Goal: Task Accomplishment & Management: Manage account settings

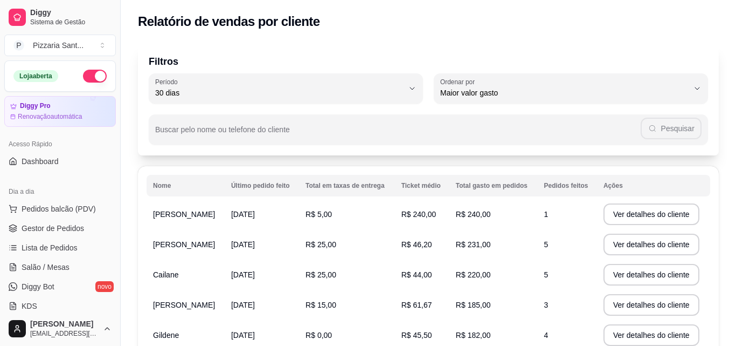
select select "30"
select select "HIGHEST_TOTAL_SPENT_WITH_ORDERS"
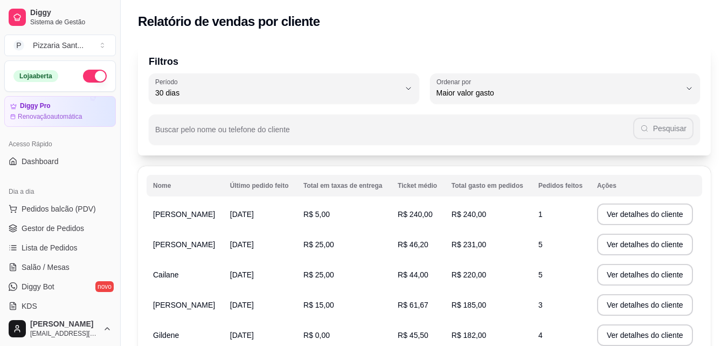
scroll to position [162, 0]
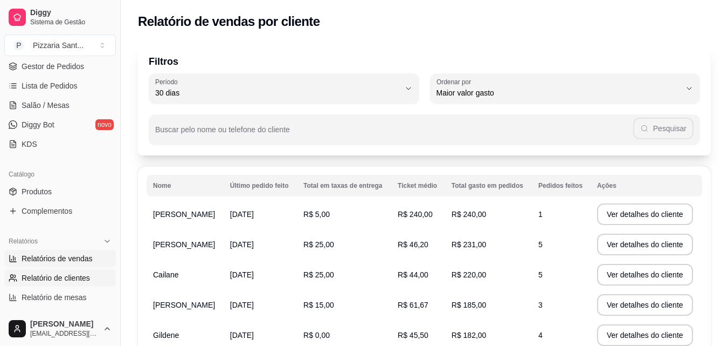
select select "ALL"
select select "0"
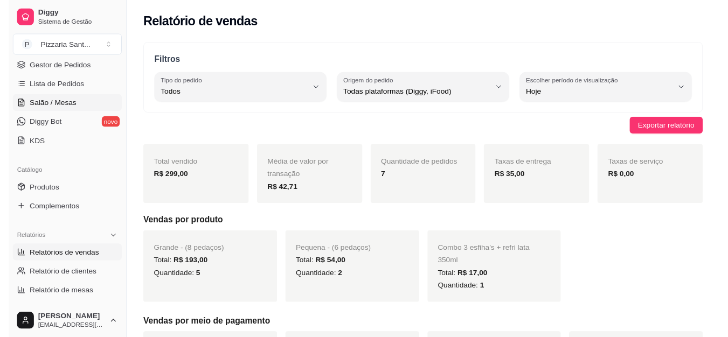
scroll to position [108, 0]
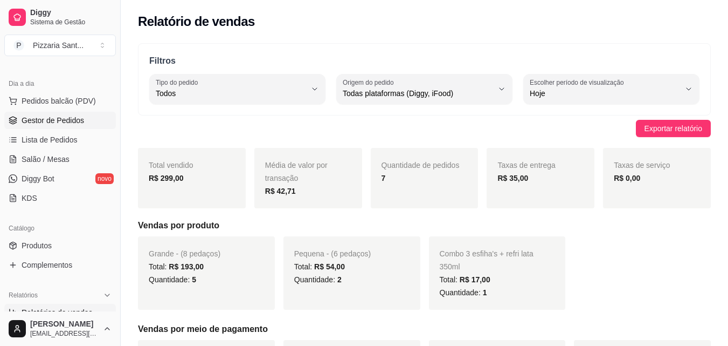
click at [39, 126] on link "Gestor de Pedidos" at bounding box center [60, 120] width 112 height 17
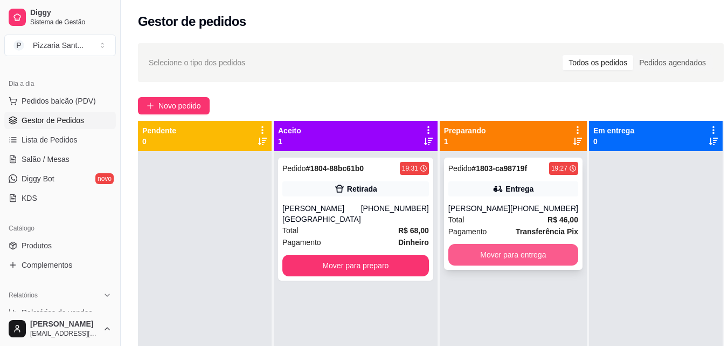
click at [488, 263] on button "Mover para entrega" at bounding box center [513, 255] width 130 height 22
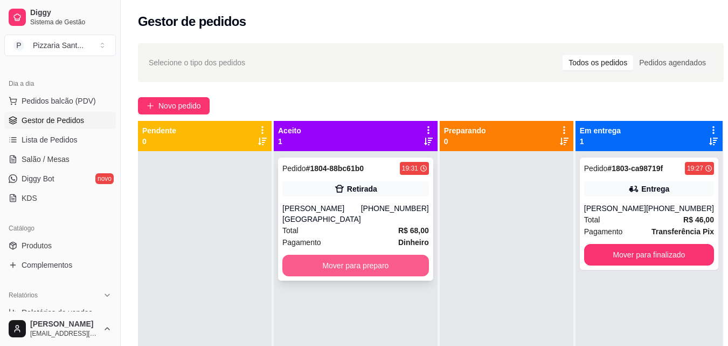
click at [347, 254] on button "Mover para preparo" at bounding box center [355, 265] width 147 height 22
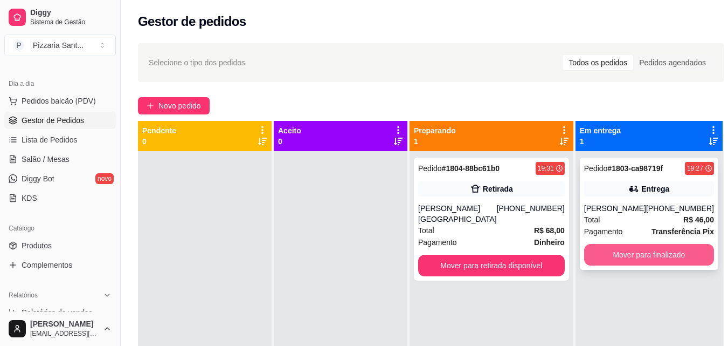
click at [622, 265] on button "Mover para finalizado" at bounding box center [649, 255] width 130 height 22
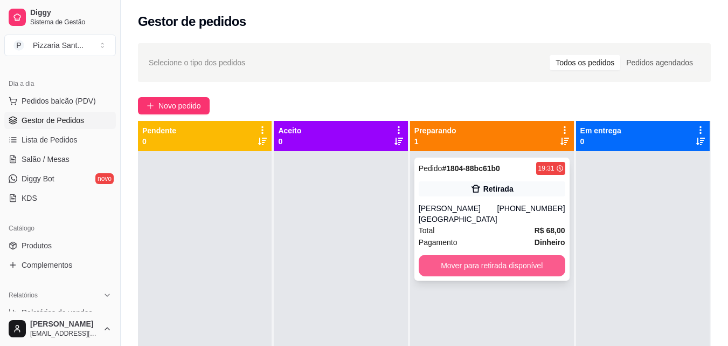
click at [471, 254] on button "Mover para retirada disponível" at bounding box center [492, 265] width 147 height 22
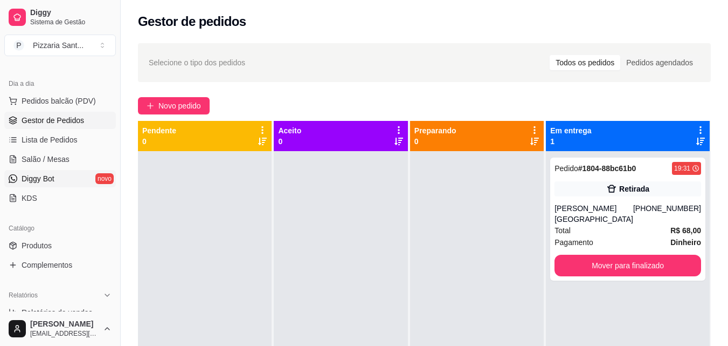
click at [89, 179] on link "Diggy Bot novo" at bounding box center [60, 178] width 112 height 17
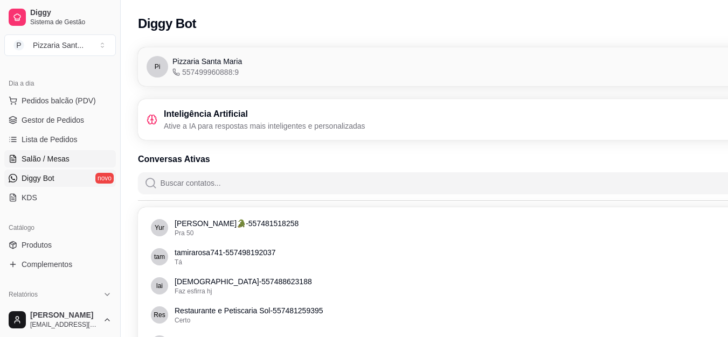
click at [37, 153] on link "Salão / Mesas" at bounding box center [60, 158] width 112 height 17
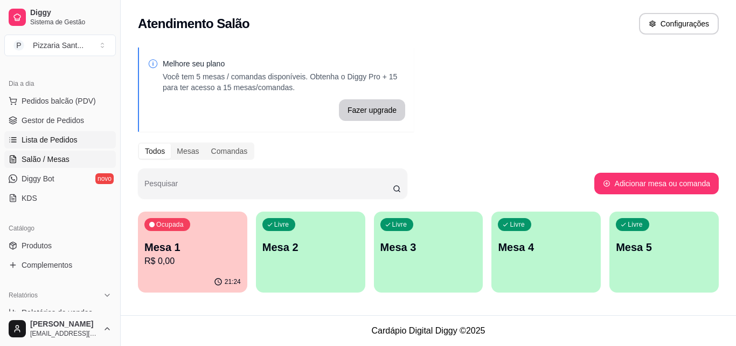
click at [41, 143] on span "Lista de Pedidos" at bounding box center [50, 139] width 56 height 11
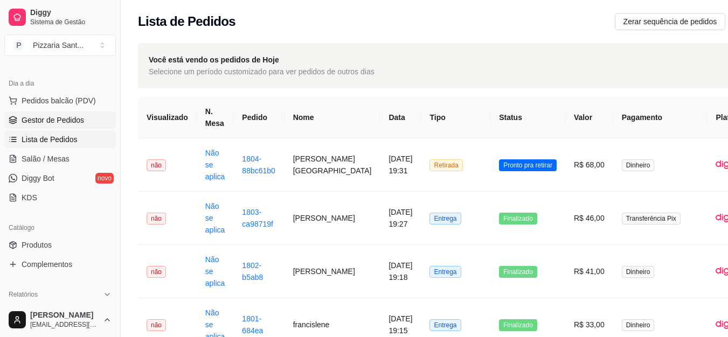
click at [44, 120] on span "Gestor de Pedidos" at bounding box center [53, 120] width 63 height 11
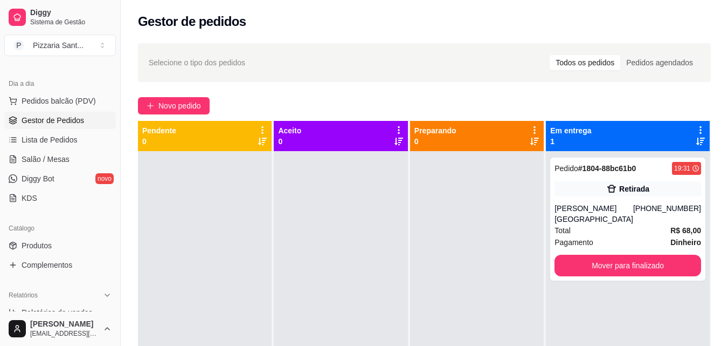
scroll to position [54, 0]
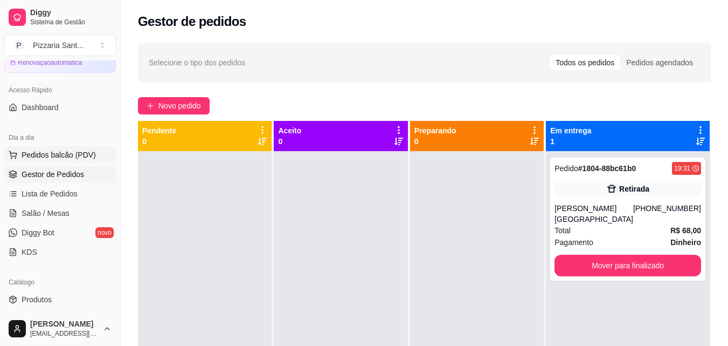
click at [41, 148] on button "Pedidos balcão (PDV)" at bounding box center [60, 154] width 112 height 17
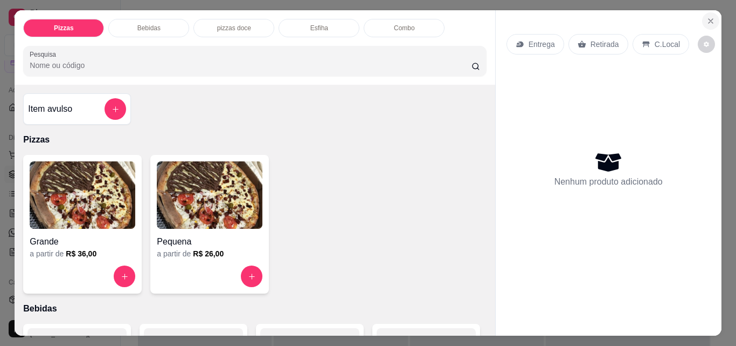
click at [702, 12] on button "Close" at bounding box center [710, 20] width 17 height 17
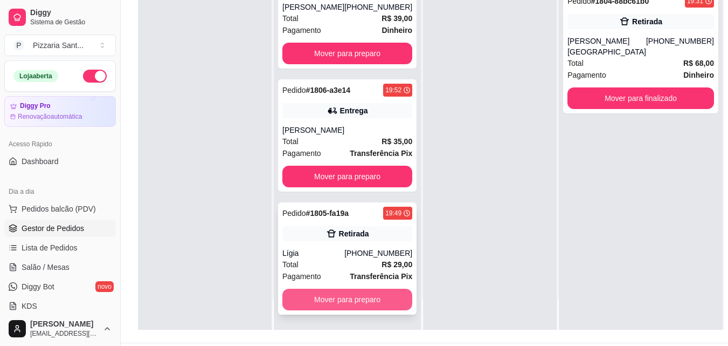
scroll to position [162, 0]
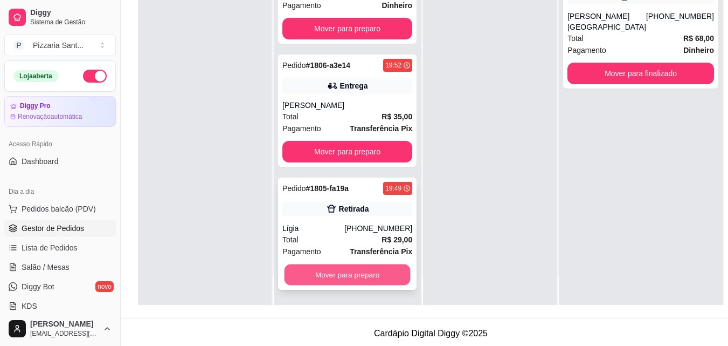
click at [362, 271] on button "Mover para preparo" at bounding box center [348, 274] width 126 height 21
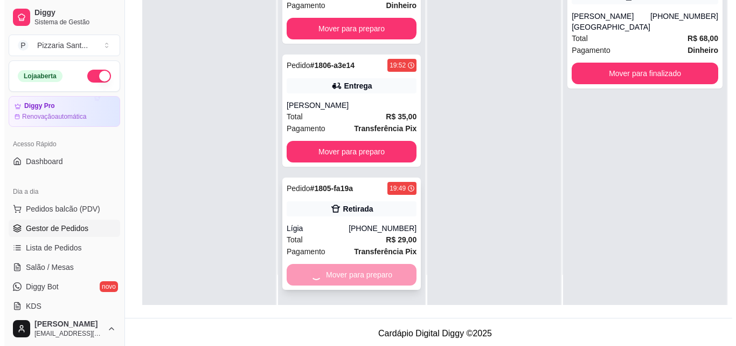
scroll to position [0, 0]
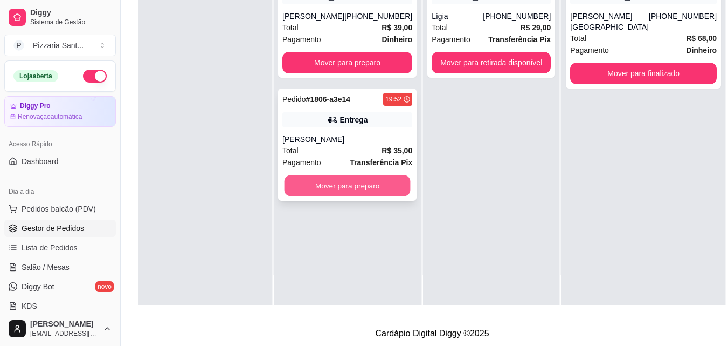
click at [372, 196] on button "Mover para preparo" at bounding box center [348, 185] width 126 height 21
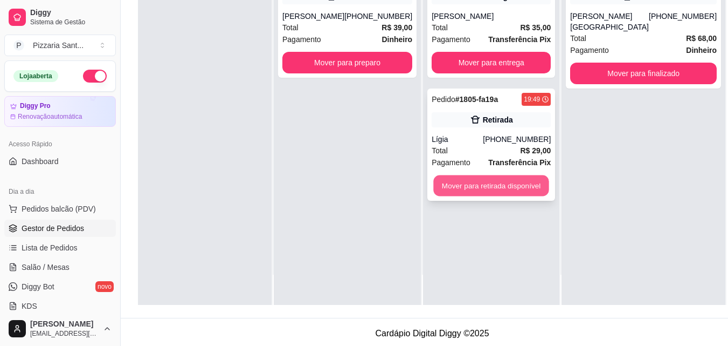
click at [500, 185] on button "Mover para retirada disponível" at bounding box center [490, 185] width 115 height 21
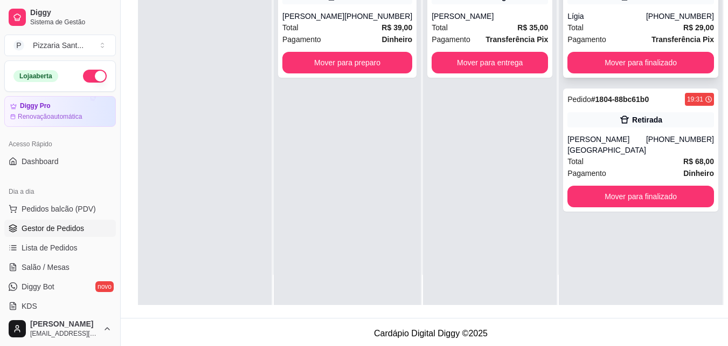
click at [612, 19] on div "Lígia" at bounding box center [607, 16] width 79 height 11
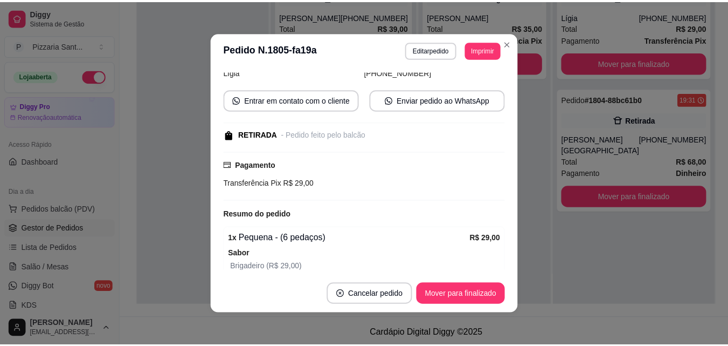
scroll to position [108, 0]
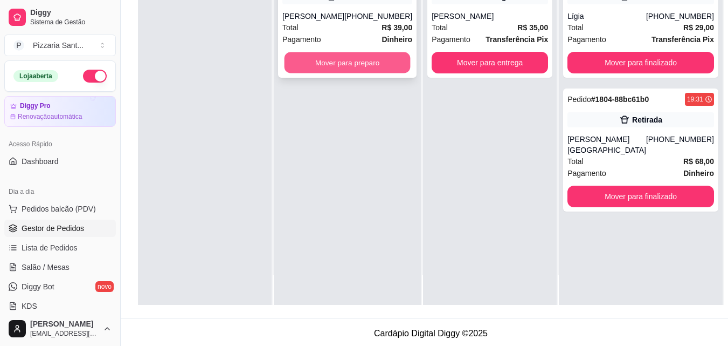
click at [340, 57] on button "Mover para preparo" at bounding box center [348, 62] width 126 height 21
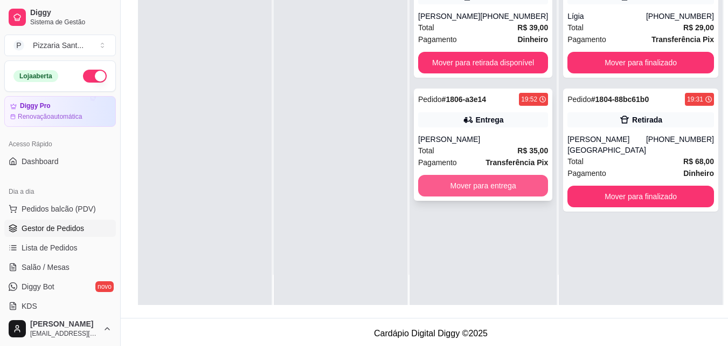
click at [519, 184] on button "Mover para entrega" at bounding box center [483, 186] width 130 height 22
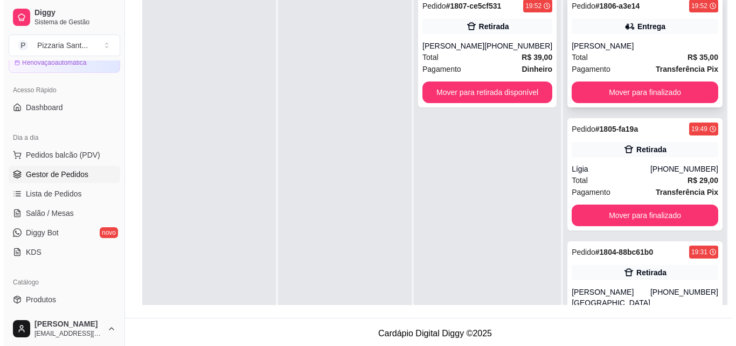
scroll to position [0, 0]
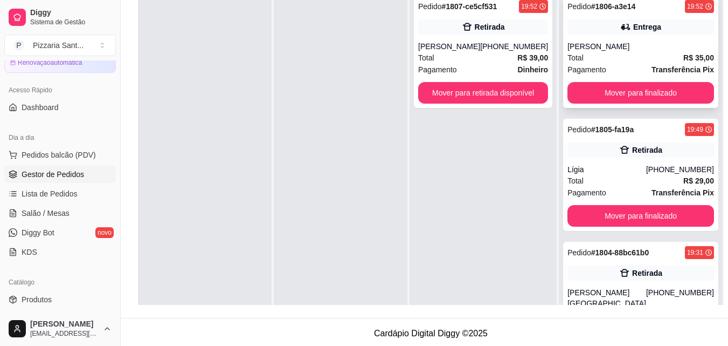
click at [645, 53] on div "Total R$ 35,00" at bounding box center [641, 58] width 147 height 12
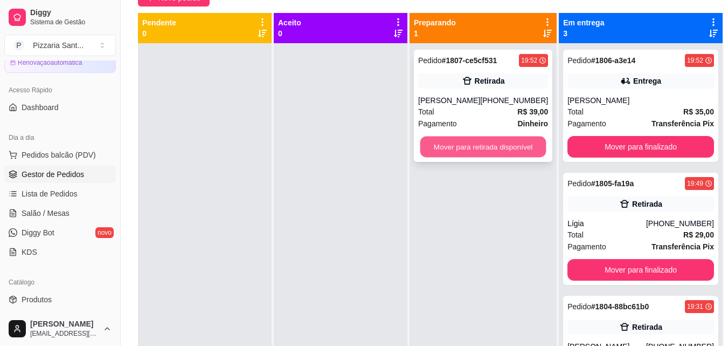
click at [478, 153] on button "Mover para retirada disponível" at bounding box center [483, 146] width 126 height 21
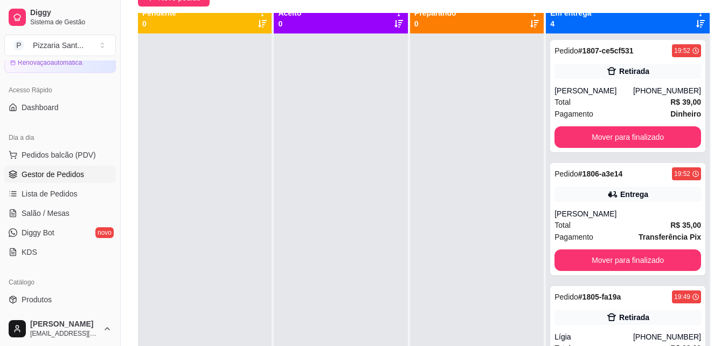
scroll to position [0, 0]
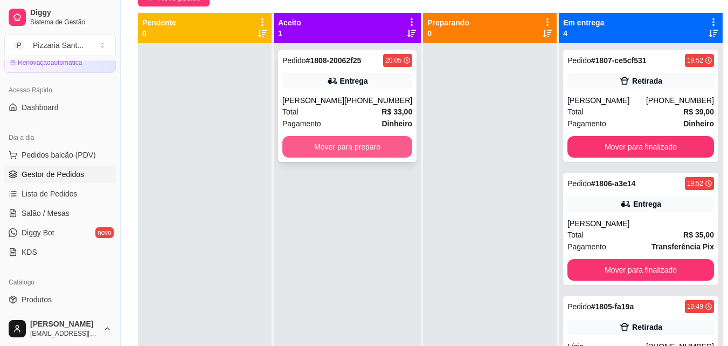
click at [361, 142] on button "Mover para preparo" at bounding box center [347, 147] width 130 height 22
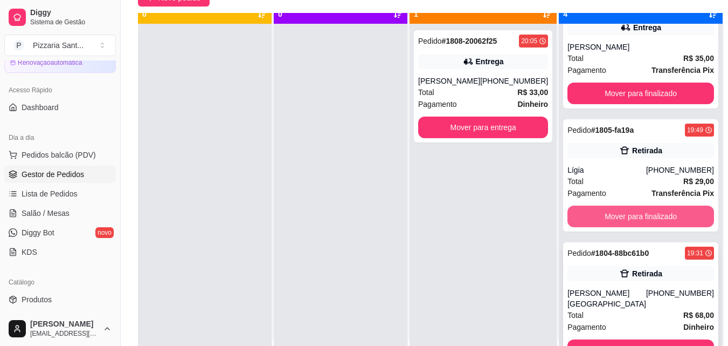
scroll to position [30, 0]
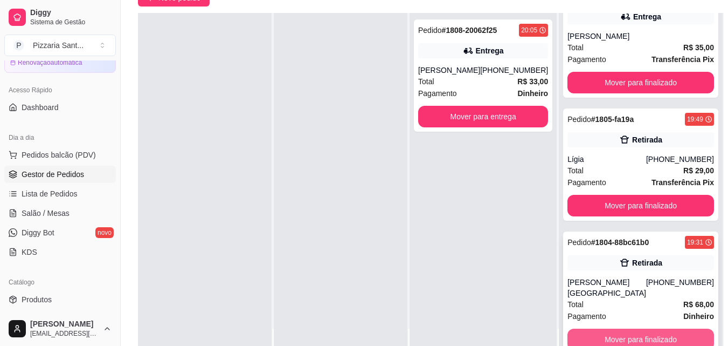
click at [610, 328] on button "Mover para finalizado" at bounding box center [641, 339] width 147 height 22
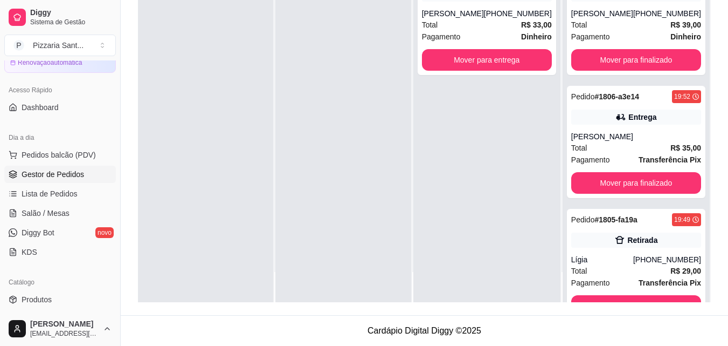
scroll to position [0, 0]
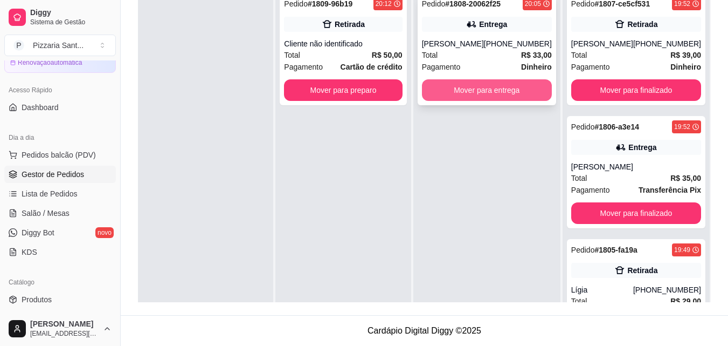
click at [510, 86] on button "Mover para entrega" at bounding box center [487, 90] width 130 height 22
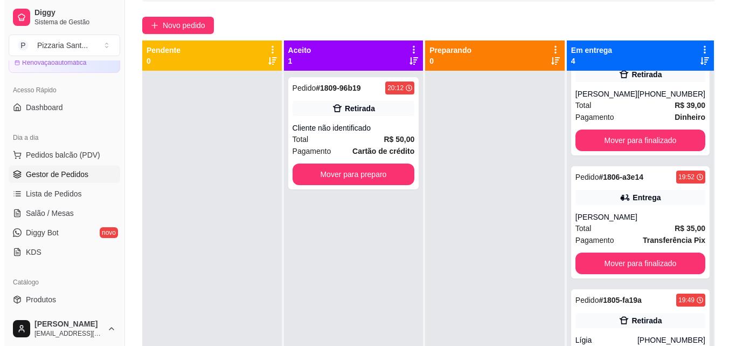
scroll to position [57, 0]
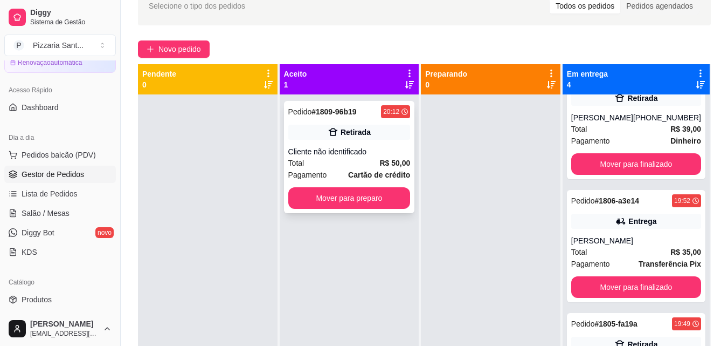
click at [350, 153] on div "Cliente não identificado" at bounding box center [349, 151] width 122 height 11
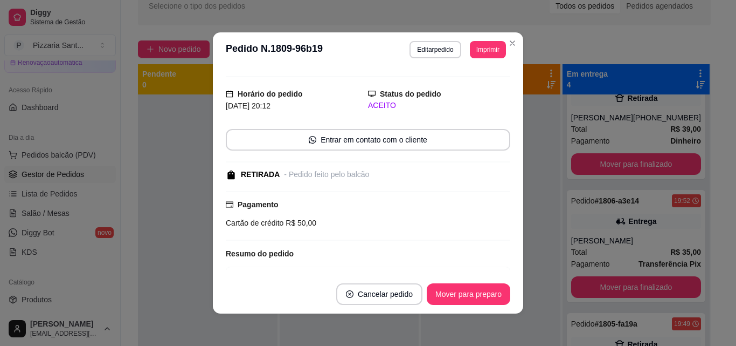
scroll to position [0, 0]
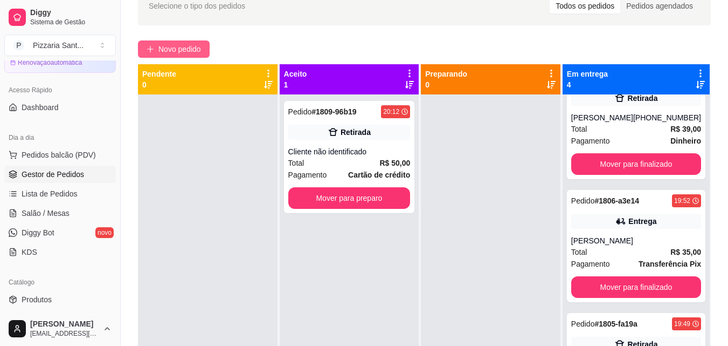
click at [169, 47] on span "Novo pedido" at bounding box center [179, 49] width 43 height 12
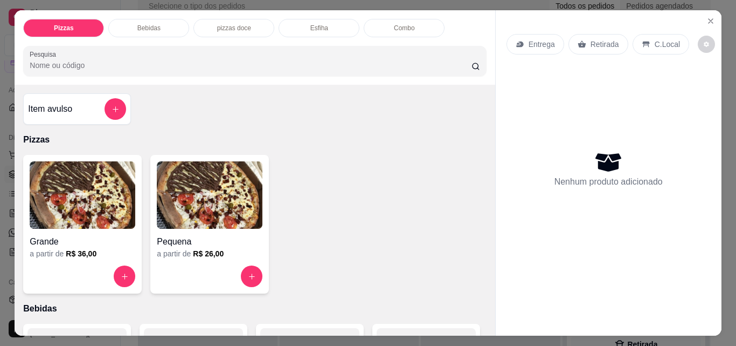
click at [532, 43] on p "Entrega" at bounding box center [542, 44] width 26 height 11
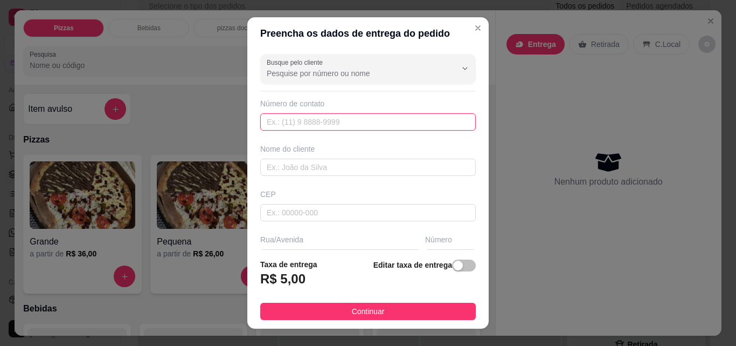
click at [393, 120] on input "text" at bounding box center [368, 121] width 216 height 17
type input "[PHONE_NUMBER]"
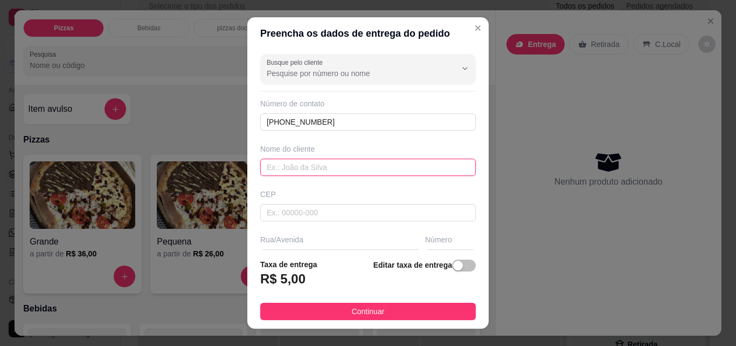
drag, startPoint x: 399, startPoint y: 161, endPoint x: 395, endPoint y: 154, distance: 9.0
click at [398, 161] on input "text" at bounding box center [368, 166] width 216 height 17
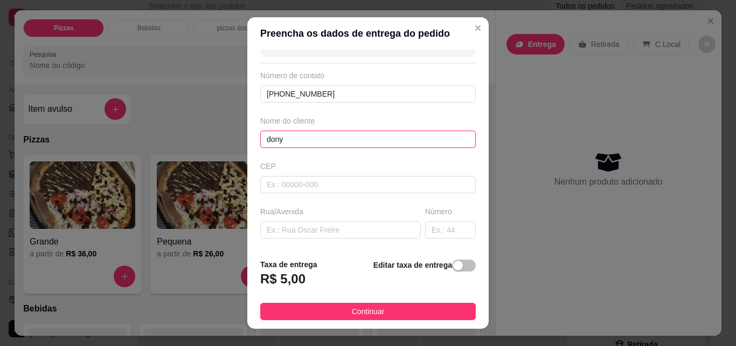
scroll to position [54, 0]
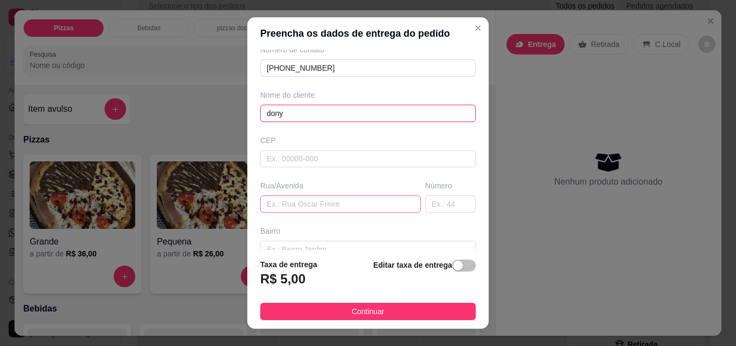
type input "dony"
click at [351, 204] on input "text" at bounding box center [340, 203] width 161 height 17
type input "rua das hortencias"
click at [425, 202] on input "text" at bounding box center [450, 203] width 51 height 17
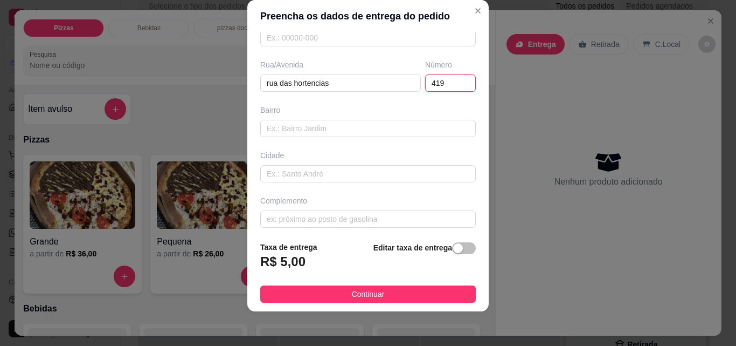
scroll to position [162, 0]
type input "419"
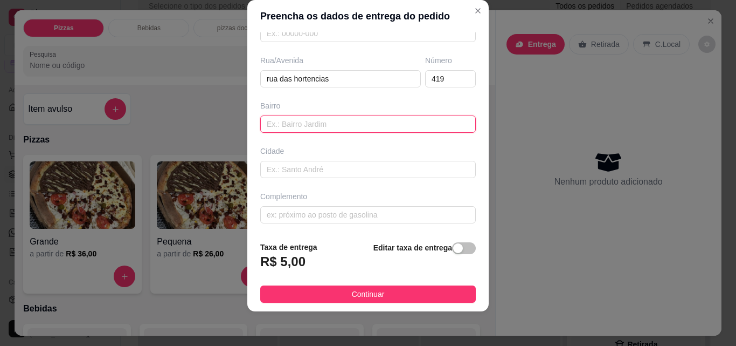
click at [430, 130] on input "text" at bounding box center [368, 123] width 216 height 17
type input "i"
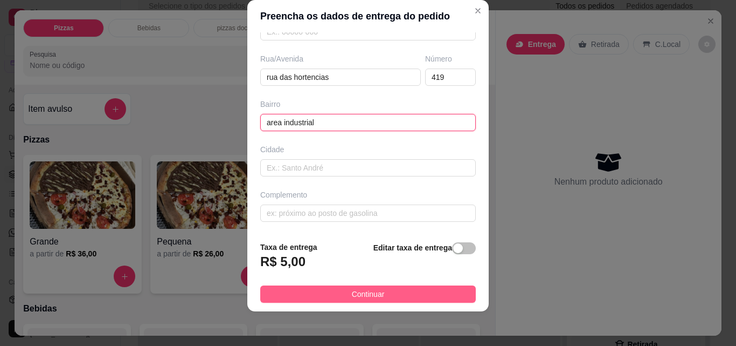
type input "area industrial"
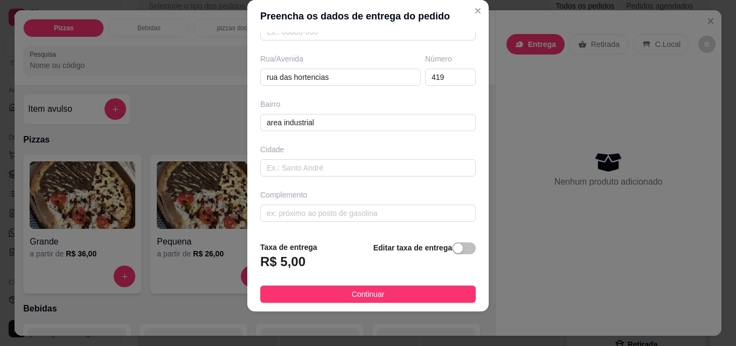
click at [418, 293] on button "Continuar" at bounding box center [368, 293] width 216 height 17
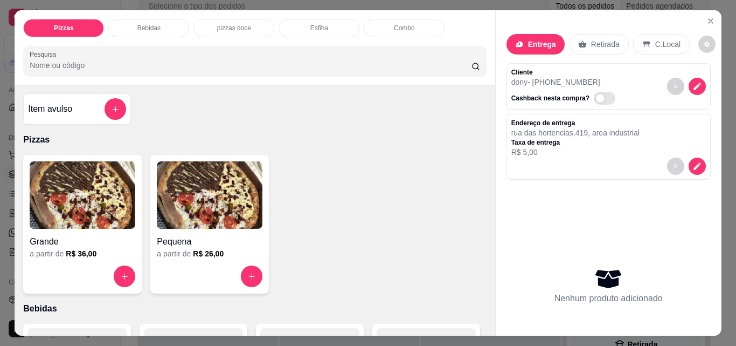
click at [112, 188] on img at bounding box center [83, 194] width 106 height 67
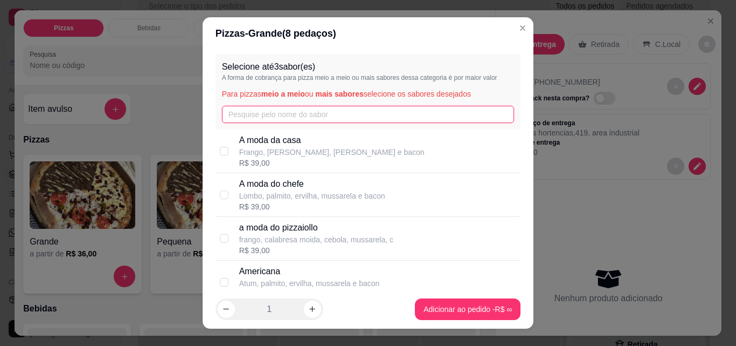
click at [243, 118] on input "text" at bounding box center [368, 114] width 293 height 17
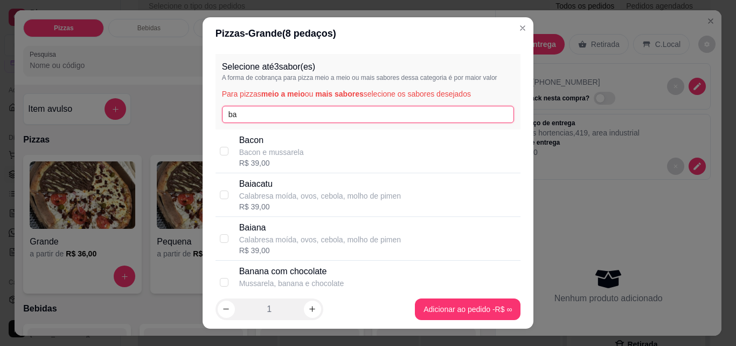
type input "ba"
click at [276, 233] on p "Baiana" at bounding box center [320, 227] width 162 height 13
checkbox input "true"
click at [402, 113] on input "ba" at bounding box center [368, 114] width 293 height 17
type input "b"
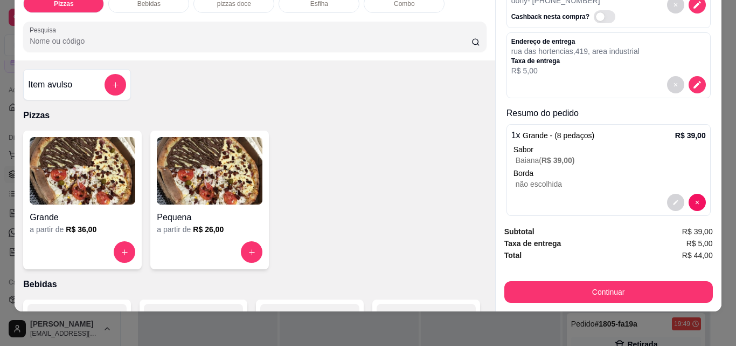
scroll to position [71, 0]
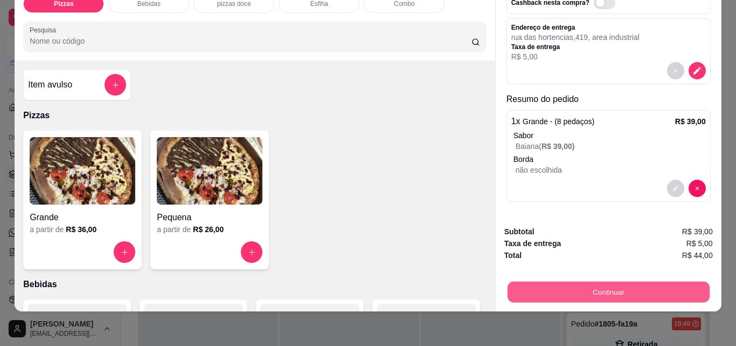
click at [640, 283] on button "Continuar" at bounding box center [608, 291] width 202 height 21
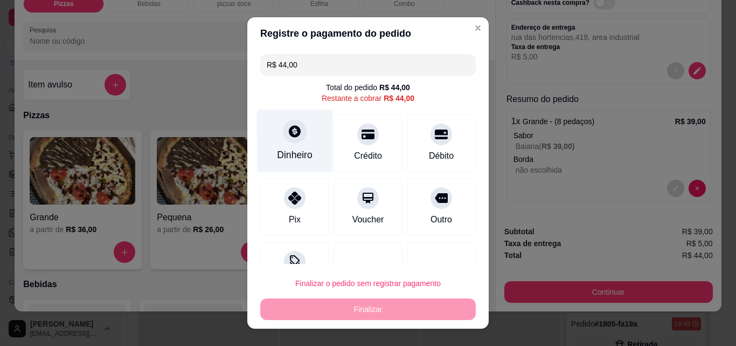
click at [299, 149] on div "Dinheiro" at bounding box center [295, 155] width 36 height 14
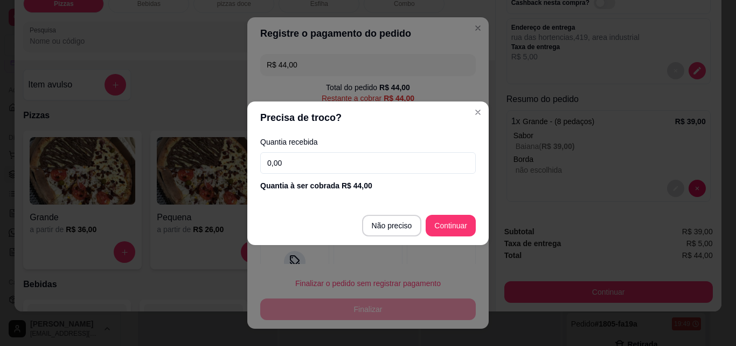
click at [309, 157] on input "0,00" at bounding box center [368, 163] width 216 height 22
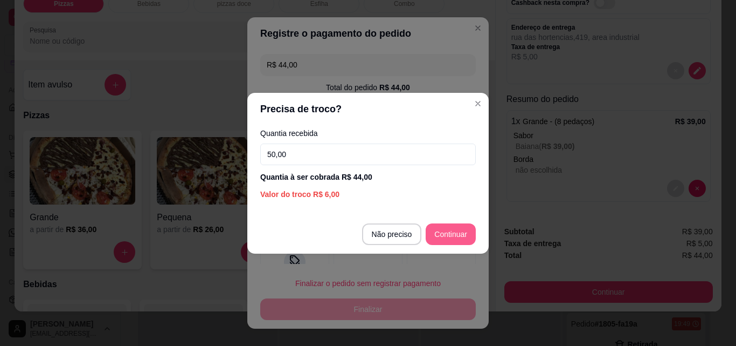
type input "50,00"
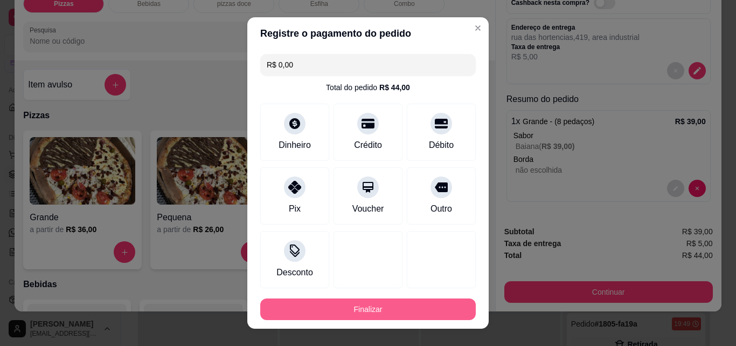
click at [452, 302] on button "Finalizar" at bounding box center [368, 309] width 216 height 22
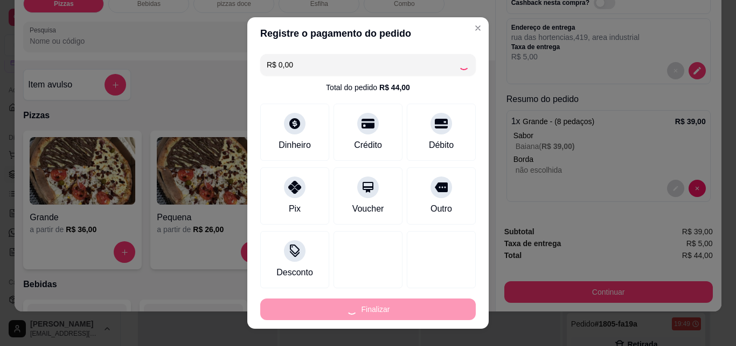
type input "-R$ 44,00"
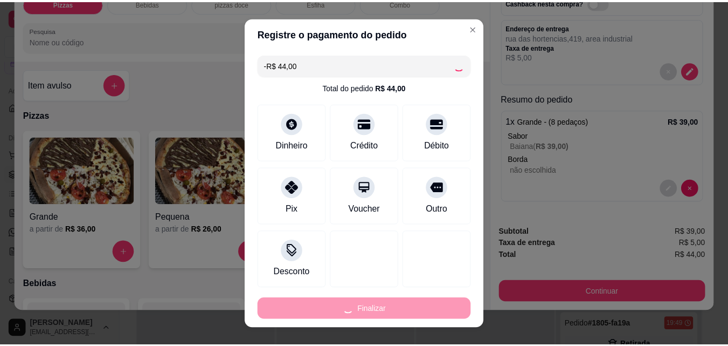
scroll to position [0, 0]
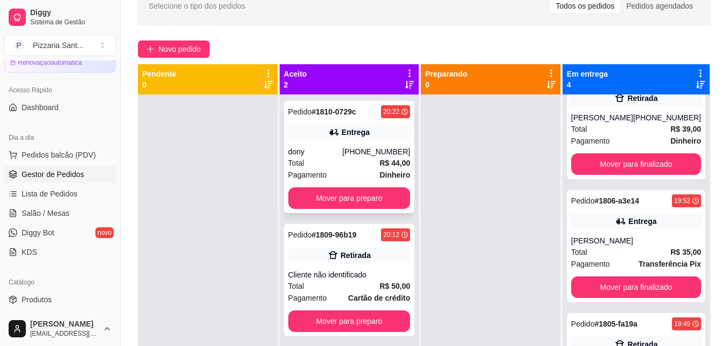
click at [343, 121] on div "Pedido # 1810-0729c 20:22 Entrega dony [PHONE_NUMBER] Total R$ 44,00 Pagamento …" at bounding box center [349, 157] width 131 height 112
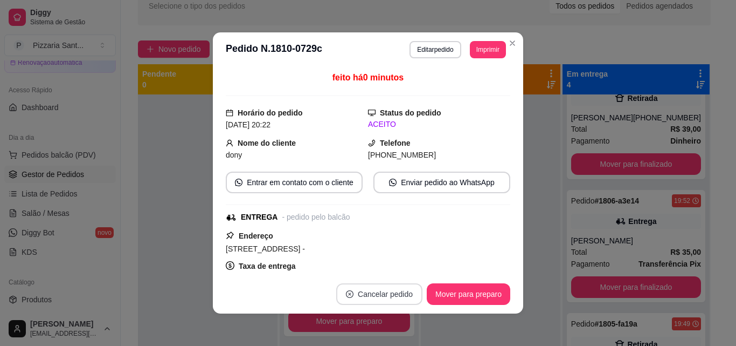
click at [396, 289] on button "Cancelar pedido" at bounding box center [379, 294] width 86 height 22
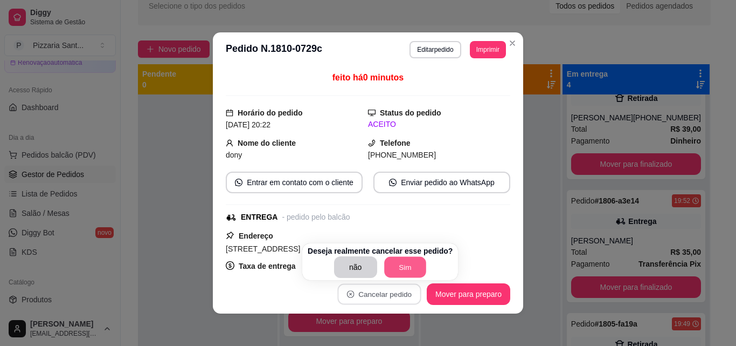
click at [413, 269] on button "Sim" at bounding box center [405, 267] width 42 height 21
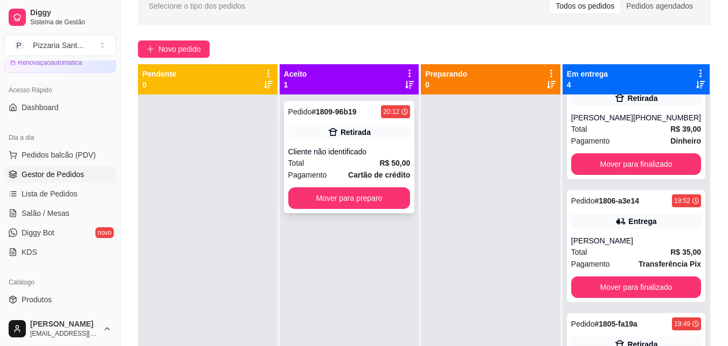
click at [379, 146] on div "Pedido # 1809-96b19 20:12 Retirada Cliente não identificado Total R$ 50,00 Paga…" at bounding box center [349, 157] width 131 height 112
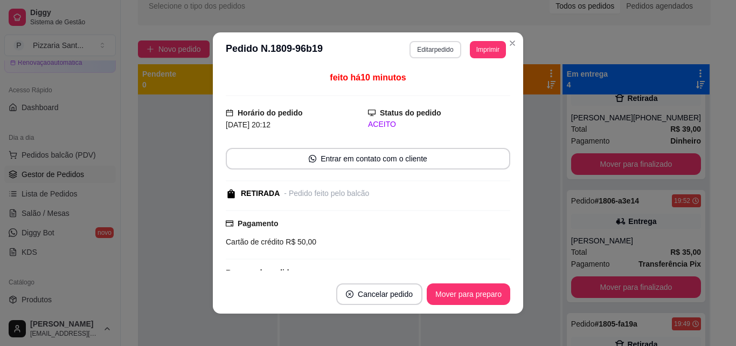
click at [432, 46] on button "Editar pedido" at bounding box center [435, 49] width 51 height 17
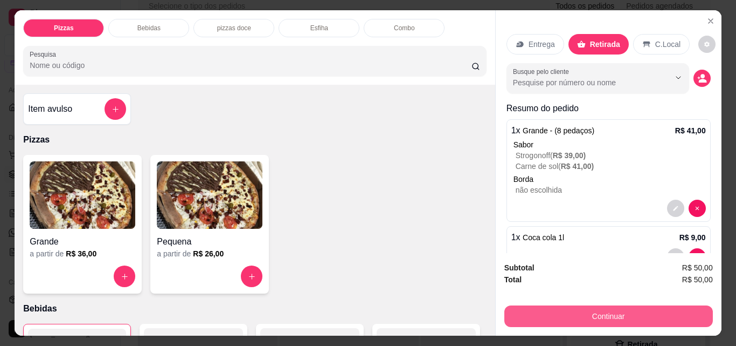
click at [575, 314] on button "Continuar" at bounding box center [609, 316] width 209 height 22
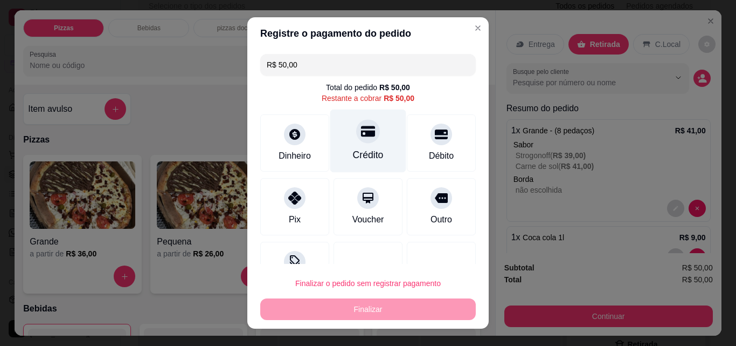
click at [353, 149] on div "Crédito" at bounding box center [368, 155] width 31 height 14
type input "R$ 0,00"
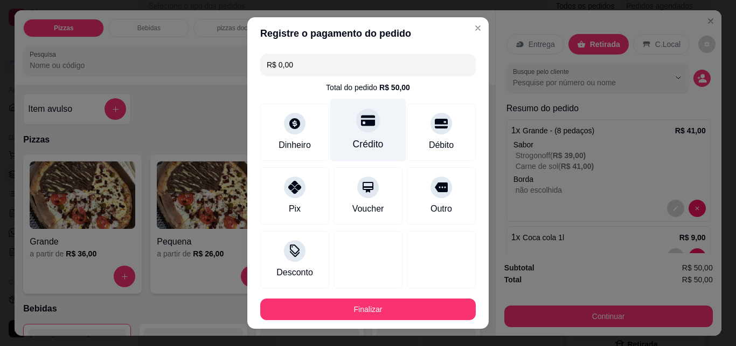
click at [362, 107] on div "Crédito" at bounding box center [368, 130] width 76 height 63
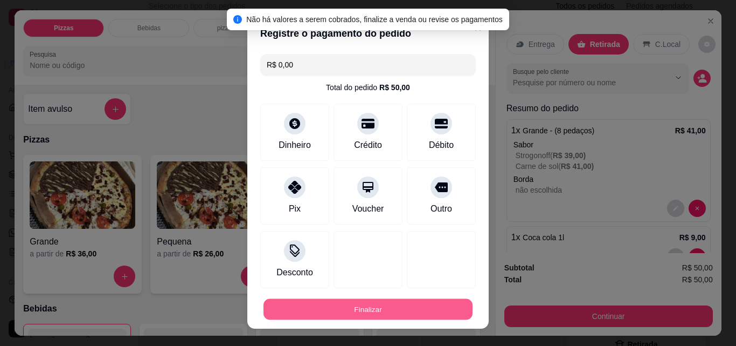
click at [381, 302] on button "Finalizar" at bounding box center [368, 309] width 209 height 21
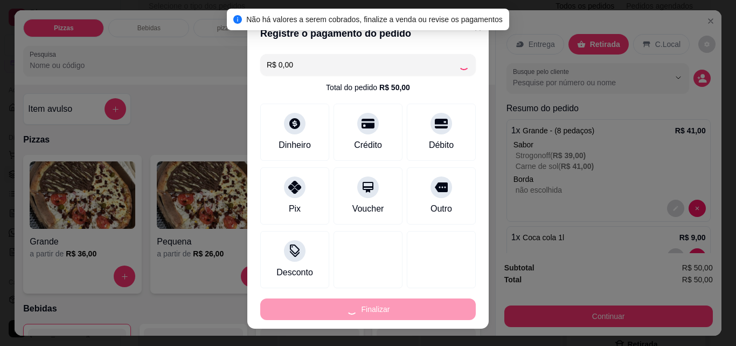
type input "0"
type input "-R$ 50,00"
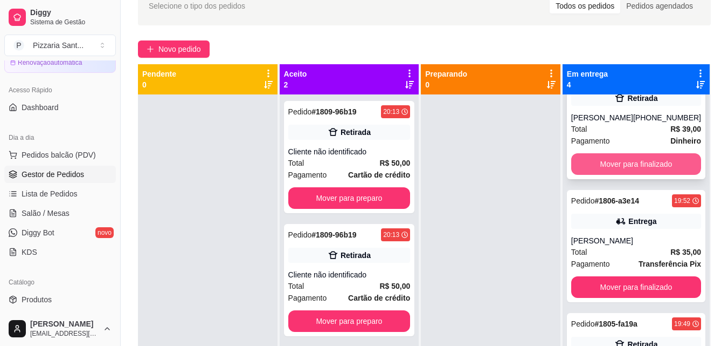
click at [632, 159] on button "Mover para finalizado" at bounding box center [636, 164] width 130 height 22
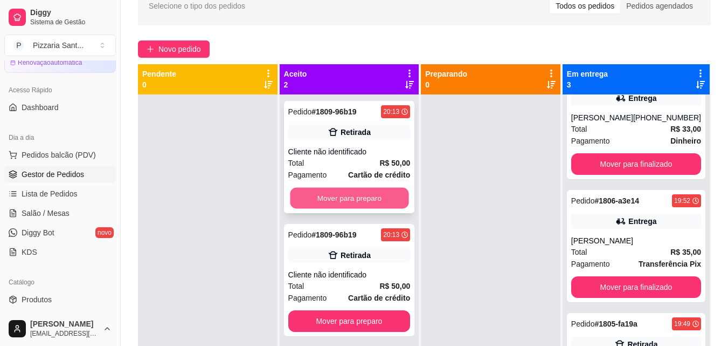
click at [338, 198] on button "Mover para preparo" at bounding box center [349, 198] width 119 height 21
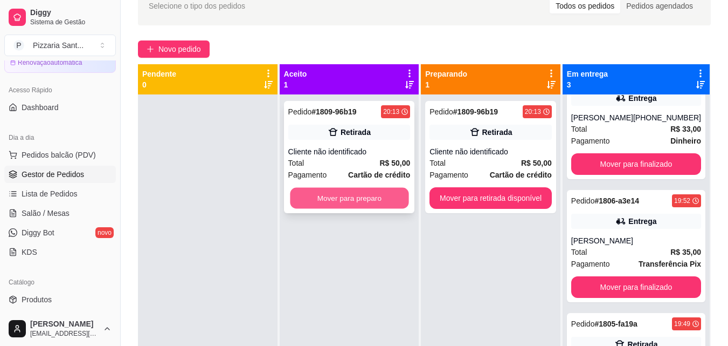
click at [362, 199] on button "Mover para preparo" at bounding box center [349, 198] width 119 height 21
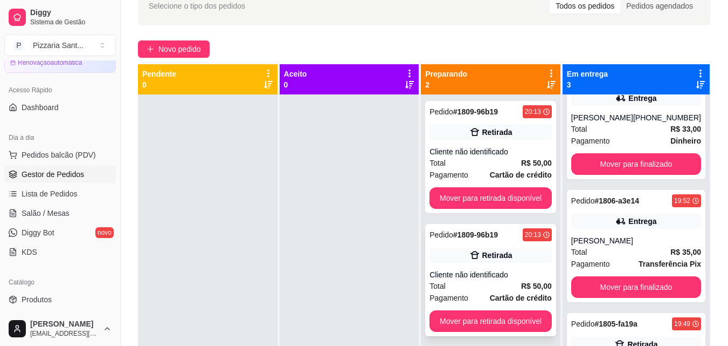
click at [495, 270] on div "Cliente não identificado" at bounding box center [491, 274] width 122 height 11
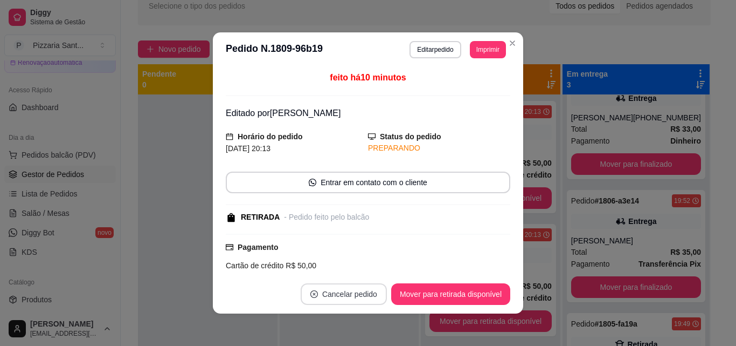
click at [358, 286] on button "Cancelar pedido" at bounding box center [344, 294] width 86 height 22
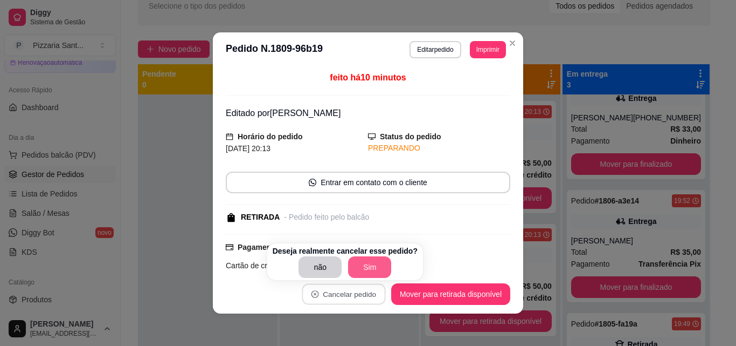
click at [368, 259] on button "Sim" at bounding box center [369, 267] width 43 height 22
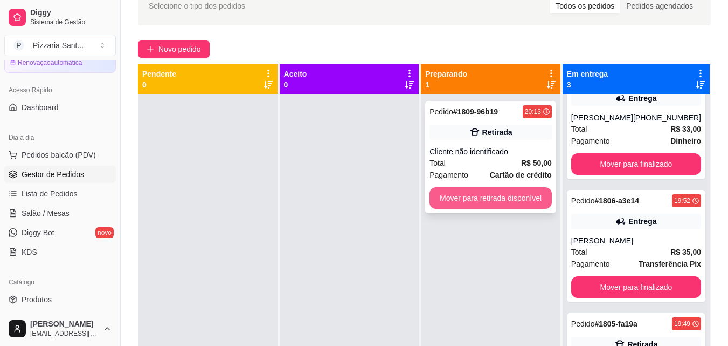
click at [465, 200] on button "Mover para retirada disponível" at bounding box center [491, 198] width 122 height 22
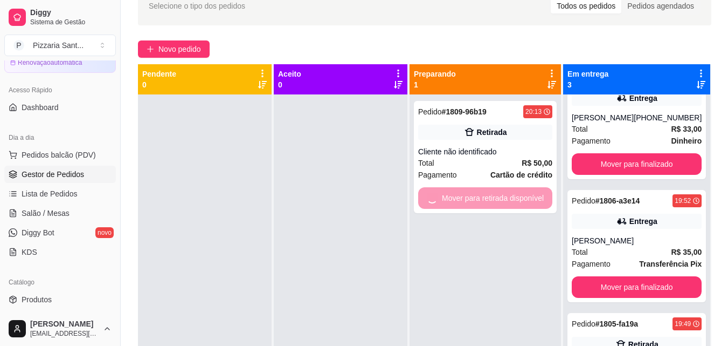
scroll to position [157, 0]
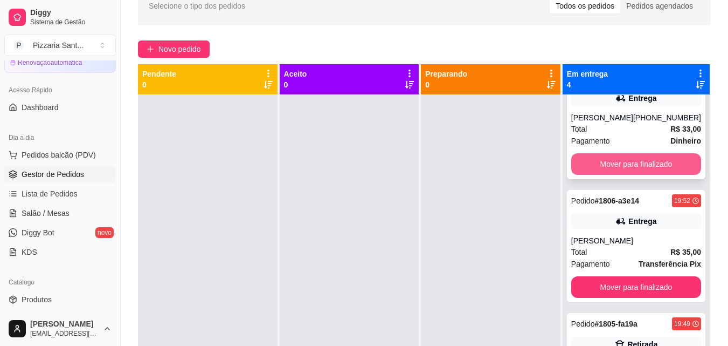
click at [647, 159] on button "Mover para finalizado" at bounding box center [636, 164] width 130 height 22
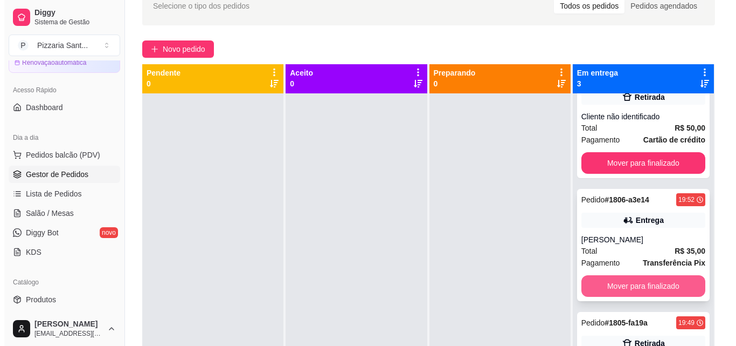
scroll to position [0, 0]
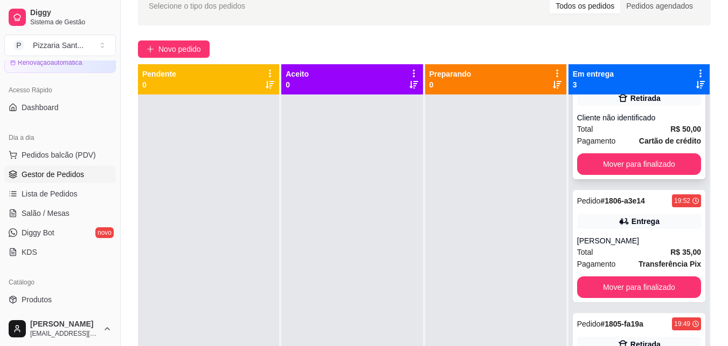
click at [655, 145] on strong "Cartão de crédito" at bounding box center [670, 140] width 62 height 9
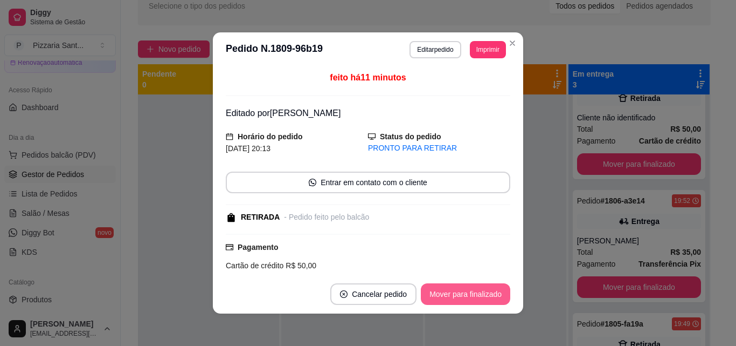
click at [481, 294] on button "Mover para finalizado" at bounding box center [465, 294] width 89 height 22
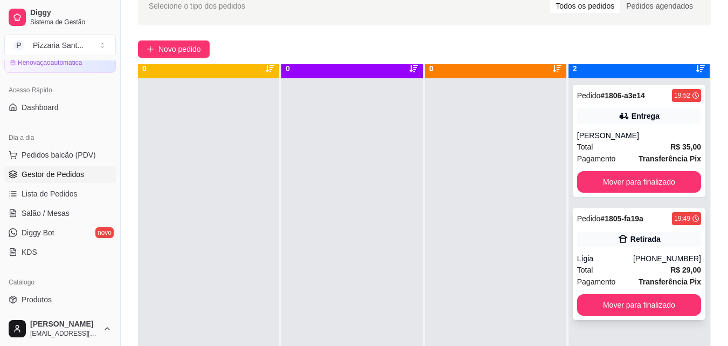
scroll to position [30, 0]
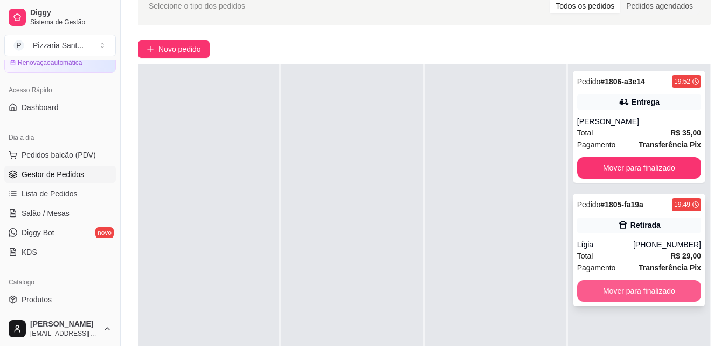
click at [654, 292] on button "Mover para finalizado" at bounding box center [639, 291] width 124 height 22
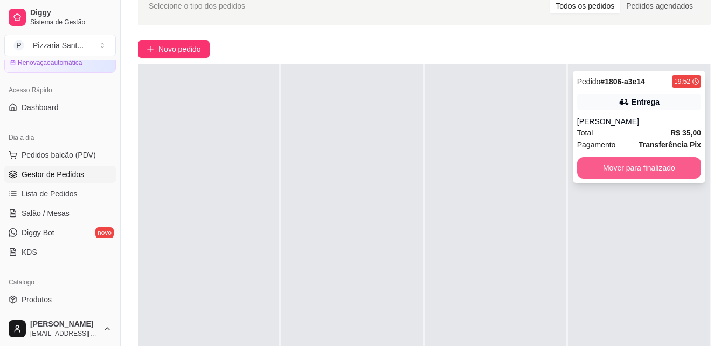
click at [658, 176] on button "Mover para finalizado" at bounding box center [639, 168] width 124 height 22
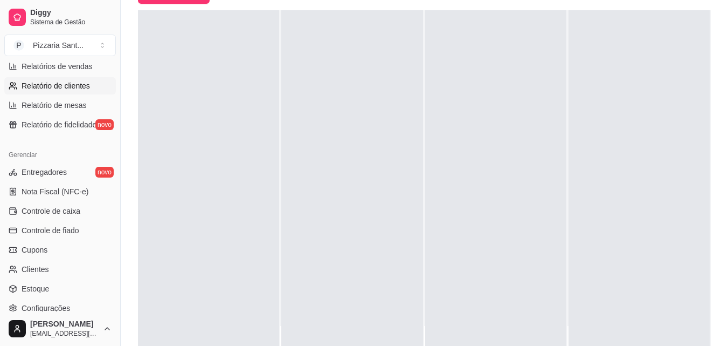
scroll to position [430, 0]
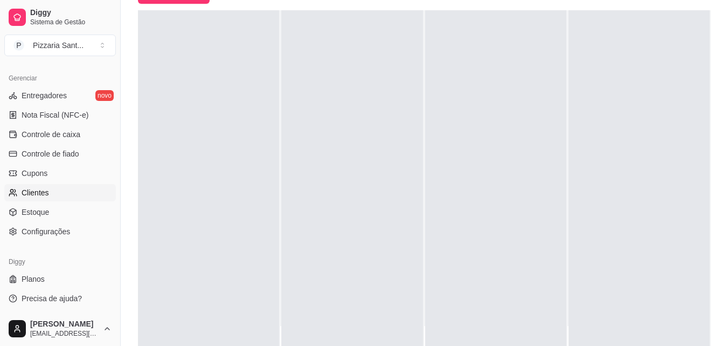
click at [75, 195] on link "Clientes" at bounding box center [60, 192] width 112 height 17
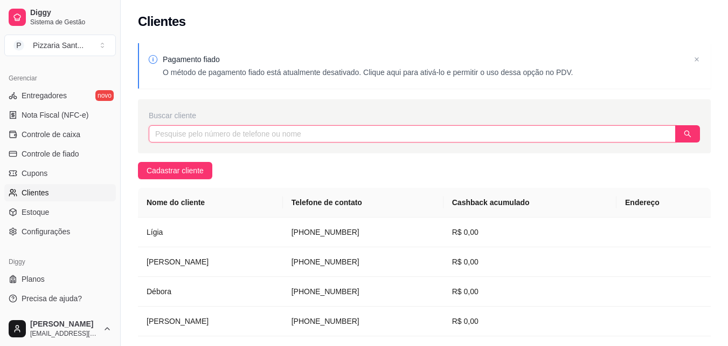
click at [270, 140] on input "text" at bounding box center [412, 133] width 527 height 17
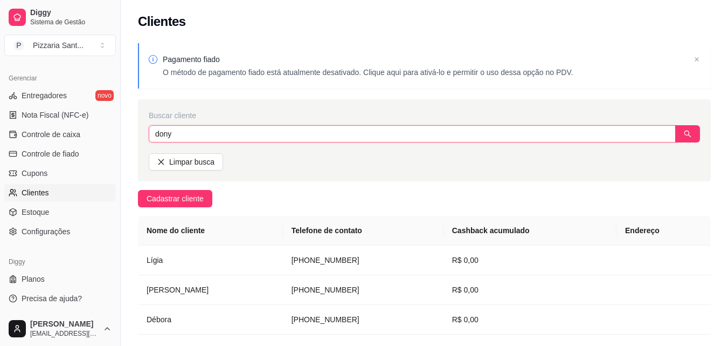
type input "dony"
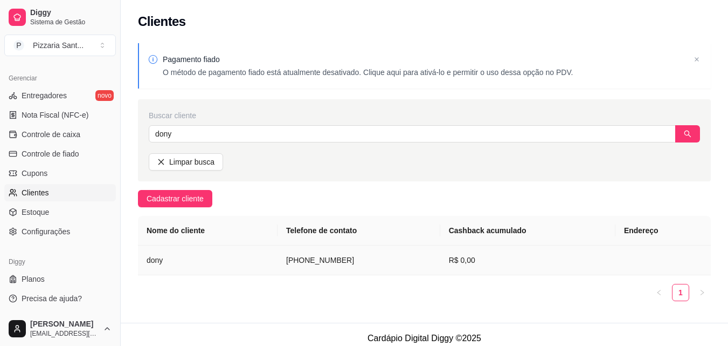
click at [286, 259] on td "[PHONE_NUMBER]" at bounding box center [359, 260] width 163 height 30
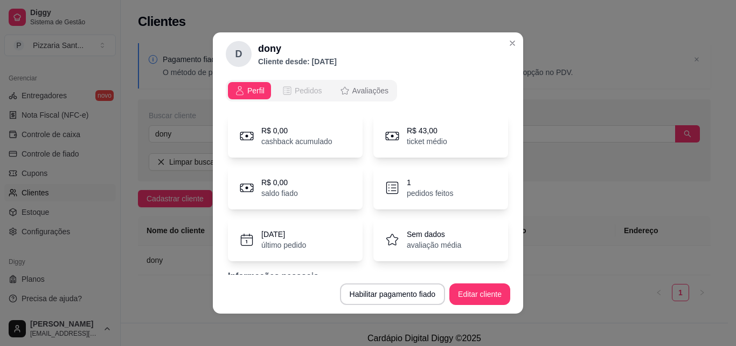
click at [311, 92] on span "Pedidos" at bounding box center [308, 90] width 27 height 11
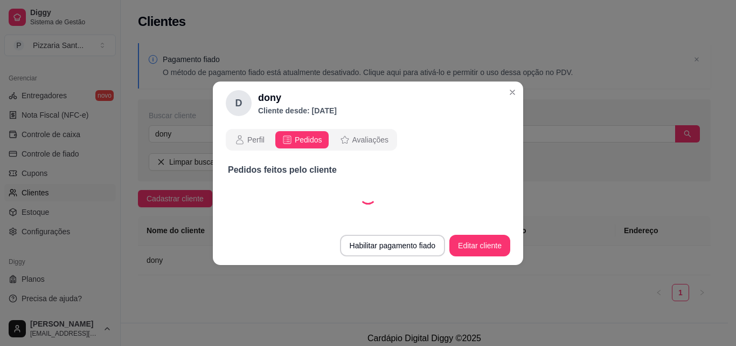
select select "30"
select select "ALL"
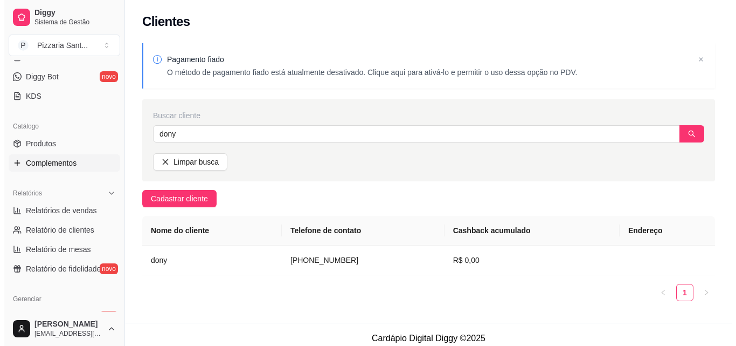
scroll to position [107, 0]
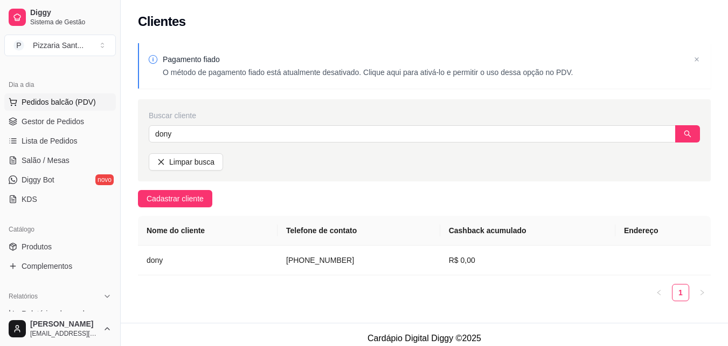
click at [61, 102] on span "Pedidos balcão (PDV)" at bounding box center [59, 101] width 74 height 11
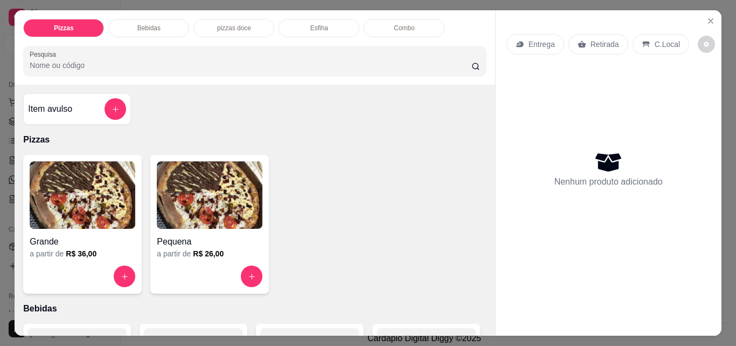
click at [74, 202] on img at bounding box center [83, 194] width 106 height 67
click at [167, 175] on img at bounding box center [210, 194] width 106 height 67
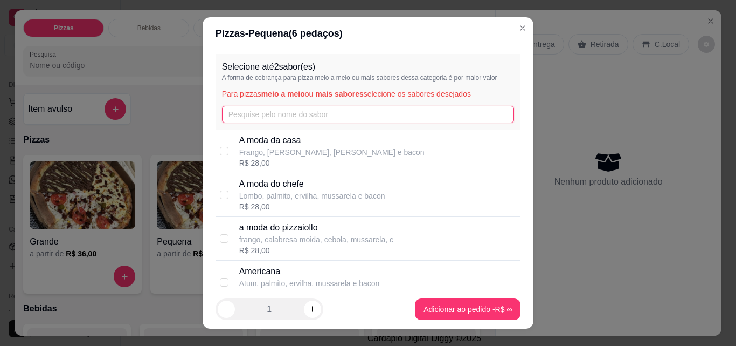
click at [362, 109] on input "text" at bounding box center [368, 114] width 293 height 17
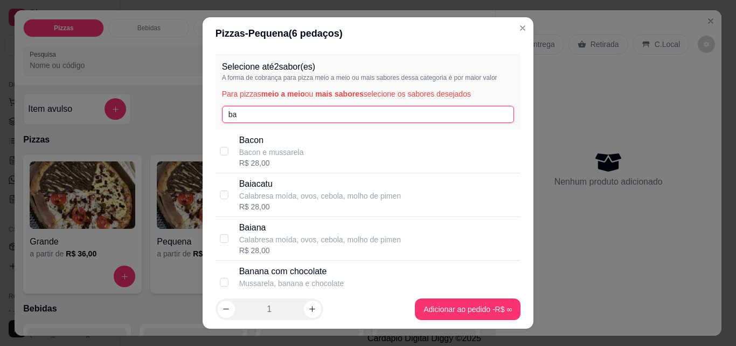
type input "ba"
click at [313, 239] on p "Calabresa moída, ovos, cebola, molho de pimen" at bounding box center [320, 239] width 162 height 11
checkbox input "true"
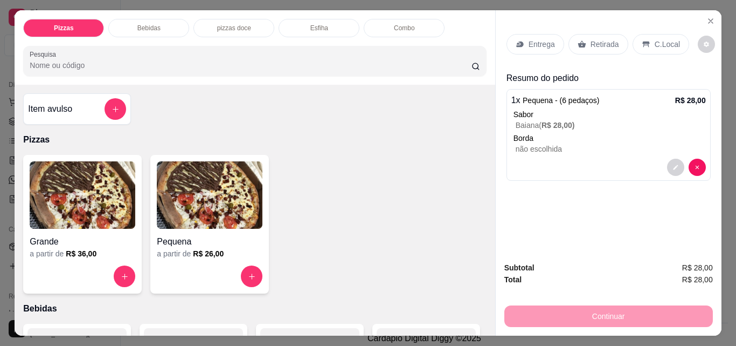
click at [530, 45] on p "Entrega" at bounding box center [542, 44] width 26 height 11
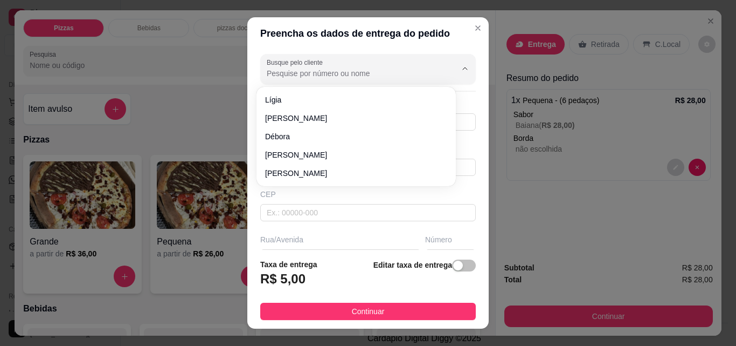
click at [372, 73] on input "Busque pelo cliente" at bounding box center [353, 73] width 172 height 11
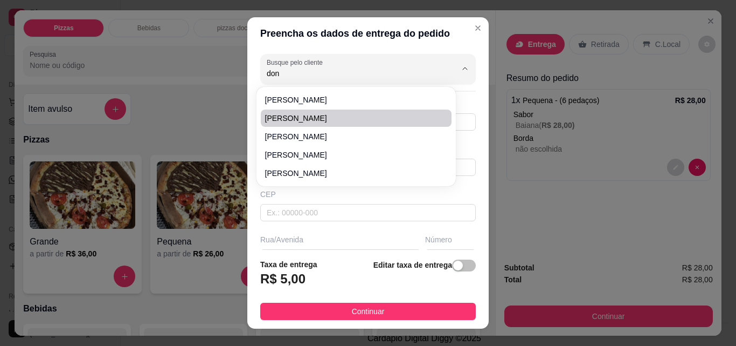
type input "dony"
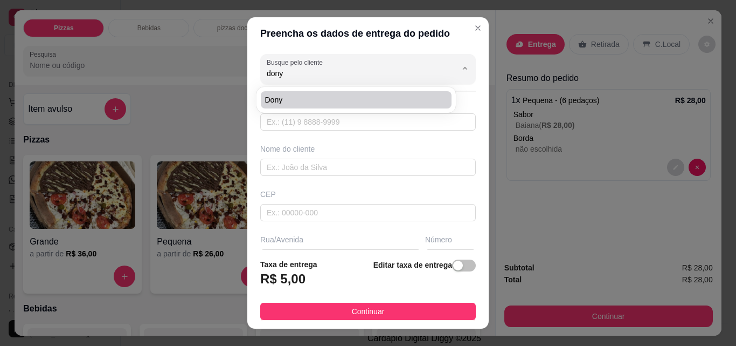
click at [360, 95] on span "dony" at bounding box center [350, 99] width 171 height 11
type input "74999653947"
type input "dony"
type input "rua das hortencias"
type input "419"
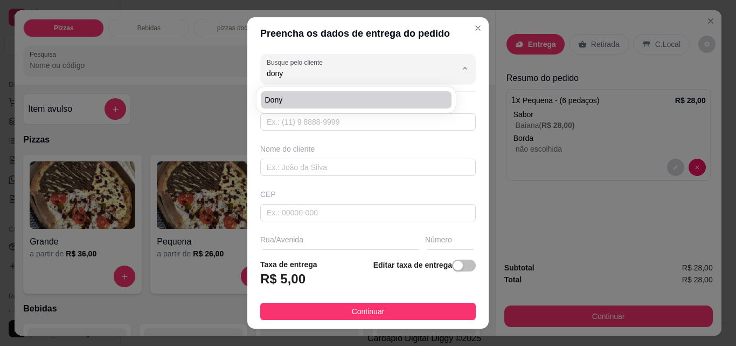
type input "area industrial"
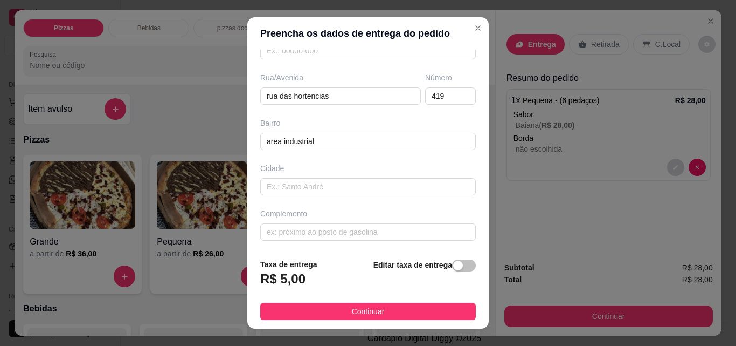
scroll to position [163, 0]
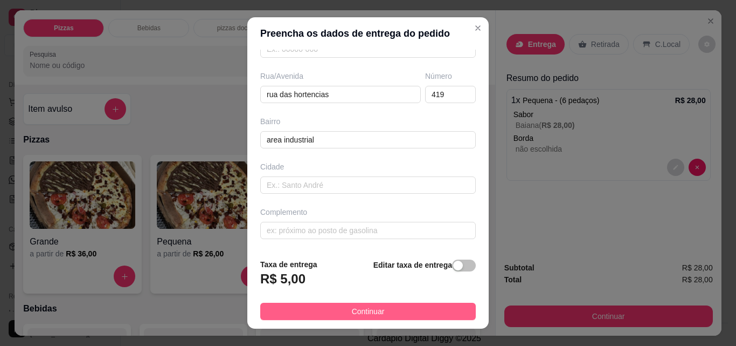
type input "dony"
click at [363, 307] on span "Continuar" at bounding box center [368, 311] width 33 height 12
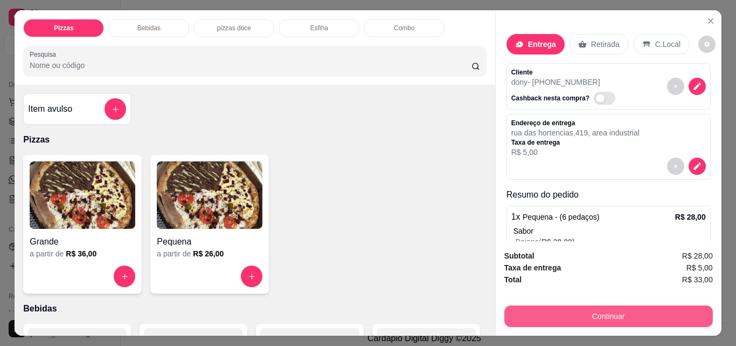
click at [635, 309] on button "Continuar" at bounding box center [609, 316] width 209 height 22
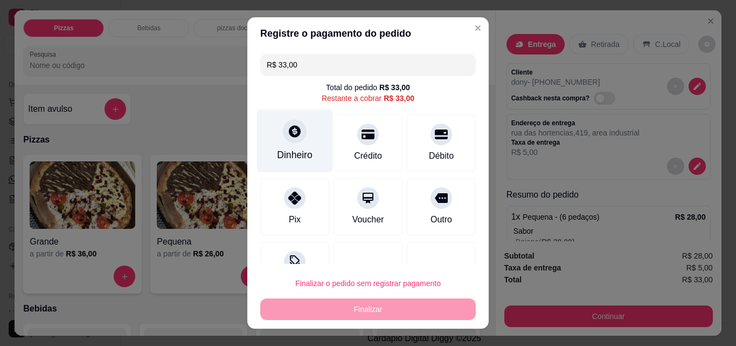
click at [279, 152] on div "Dinheiro" at bounding box center [295, 155] width 36 height 14
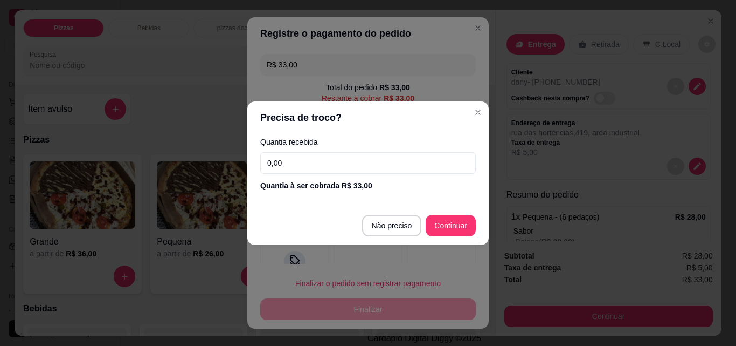
click at [293, 163] on input "0,00" at bounding box center [368, 163] width 216 height 22
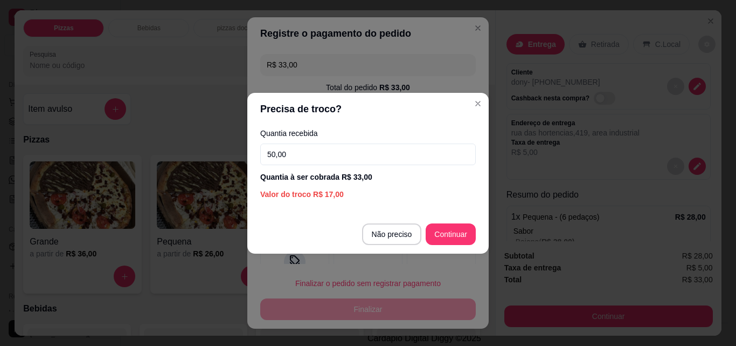
type input "50,00"
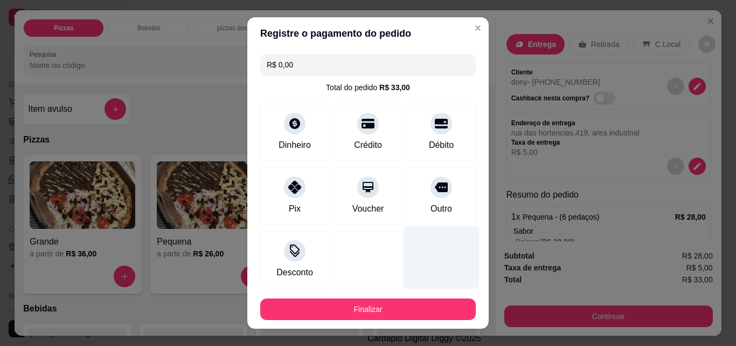
type input "R$ 0,00"
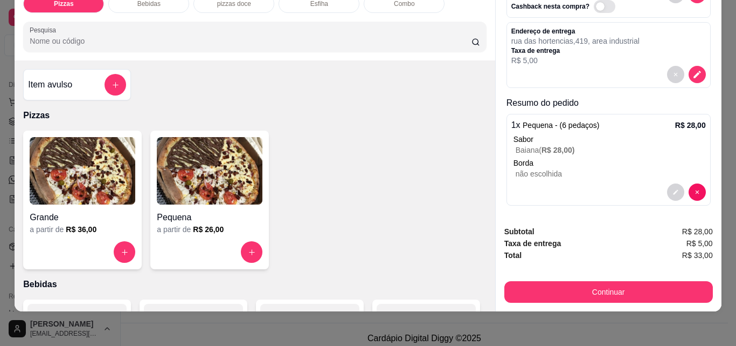
scroll to position [71, 0]
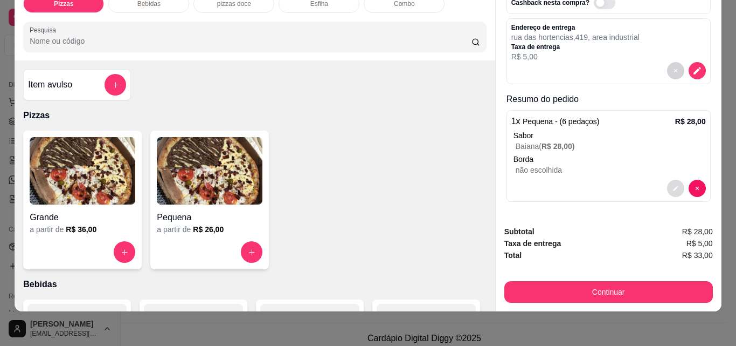
click at [667, 179] on div at bounding box center [686, 187] width 39 height 17
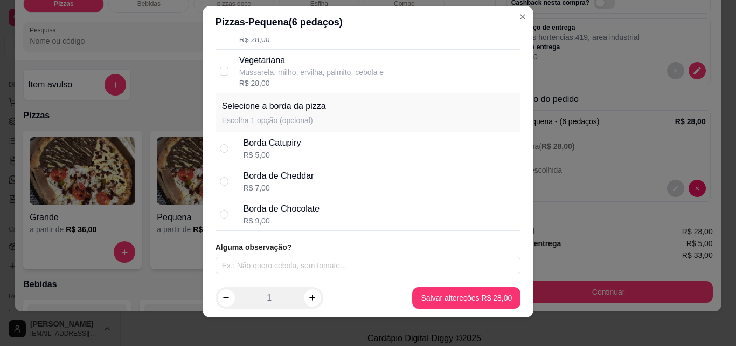
scroll to position [17, 0]
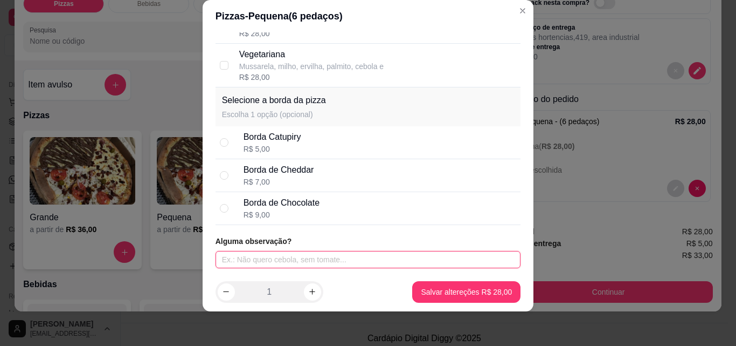
click at [340, 259] on input "text" at bounding box center [369, 259] width 306 height 17
type input "sem pimenta"
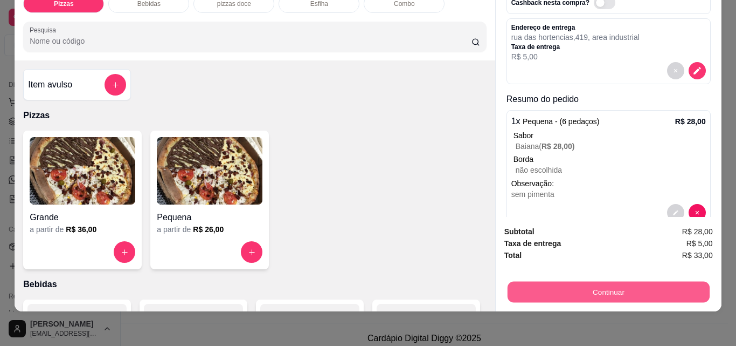
click at [606, 285] on button "Continuar" at bounding box center [608, 291] width 202 height 21
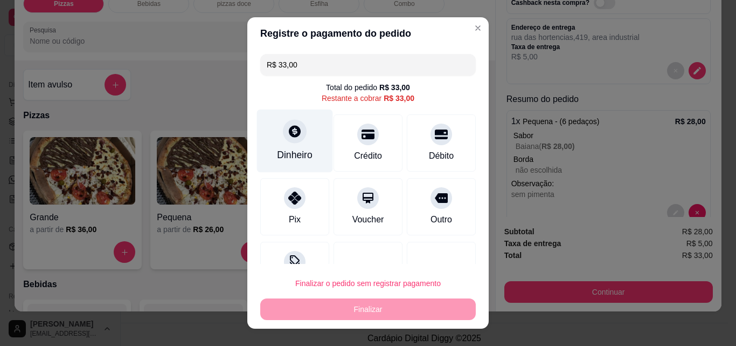
click at [296, 146] on div "Dinheiro" at bounding box center [295, 140] width 76 height 63
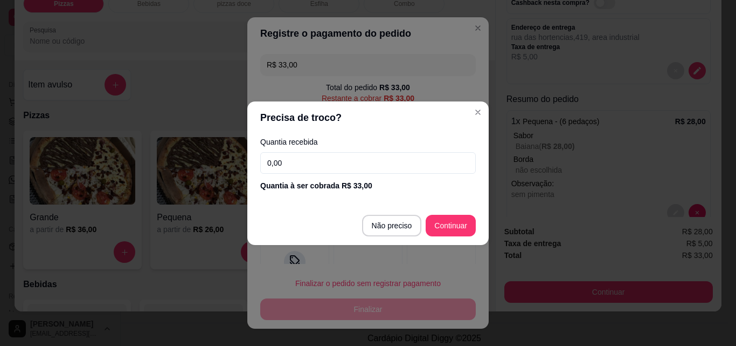
click at [324, 154] on input "0,00" at bounding box center [368, 163] width 216 height 22
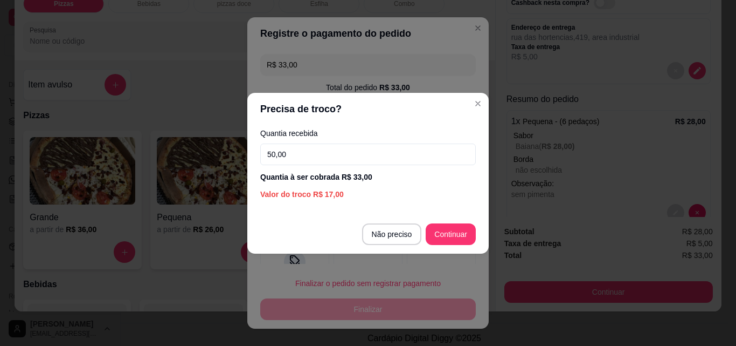
type input "50,00"
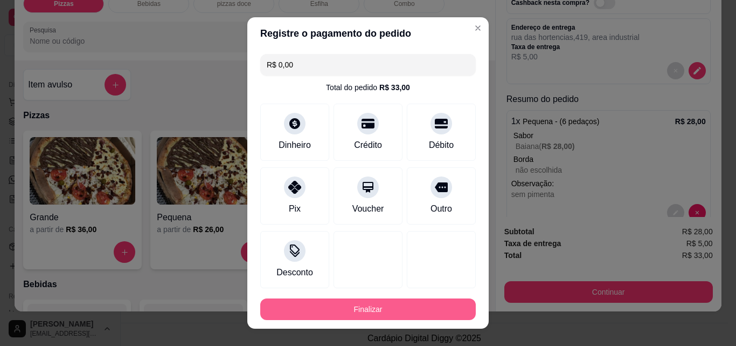
click at [384, 306] on button "Finalizar" at bounding box center [368, 309] width 216 height 22
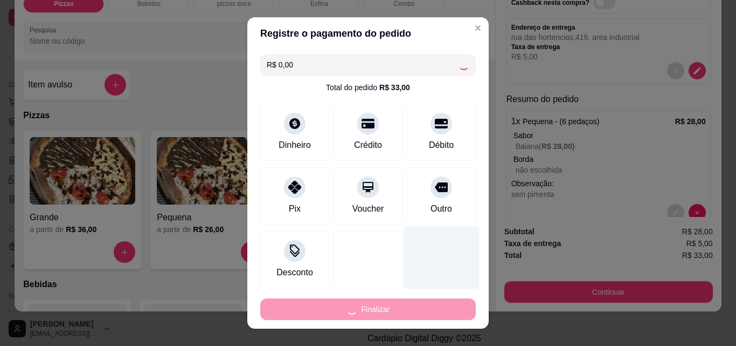
type input "-R$ 33,00"
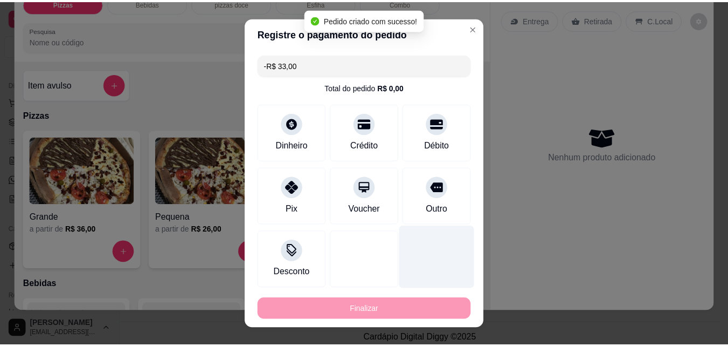
scroll to position [0, 0]
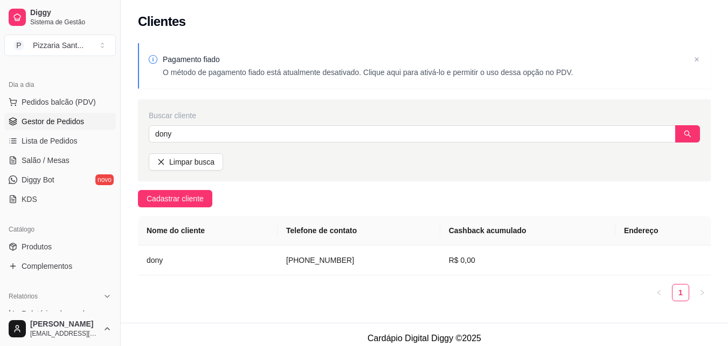
click at [39, 125] on span "Gestor de Pedidos" at bounding box center [53, 121] width 63 height 11
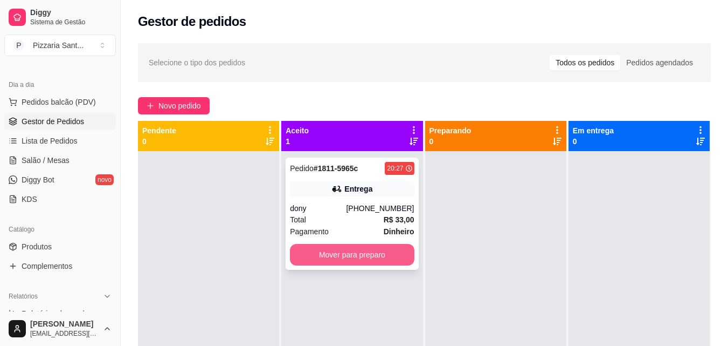
click at [363, 248] on button "Mover para preparo" at bounding box center [352, 255] width 124 height 22
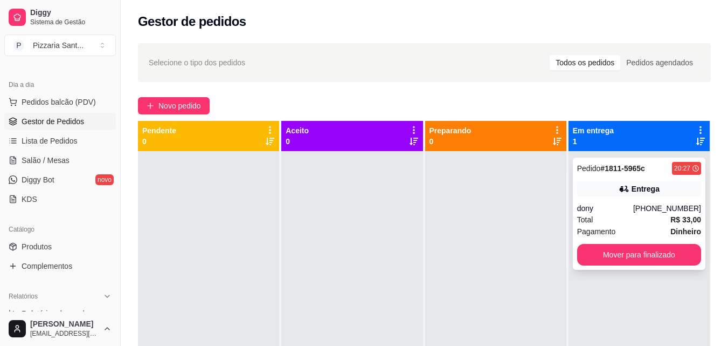
click at [595, 183] on div "Entrega" at bounding box center [639, 188] width 124 height 15
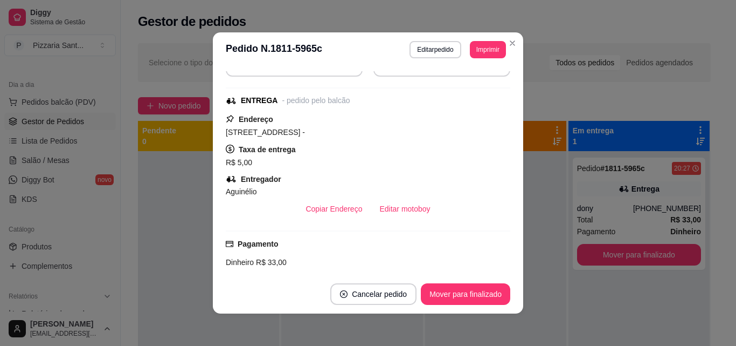
scroll to position [216, 0]
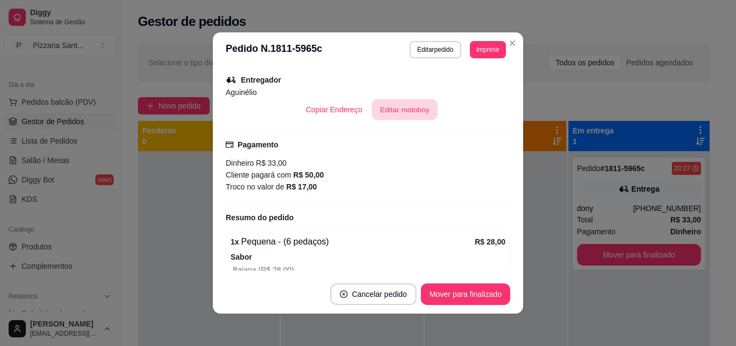
click at [399, 107] on button "Editar motoboy" at bounding box center [405, 109] width 66 height 21
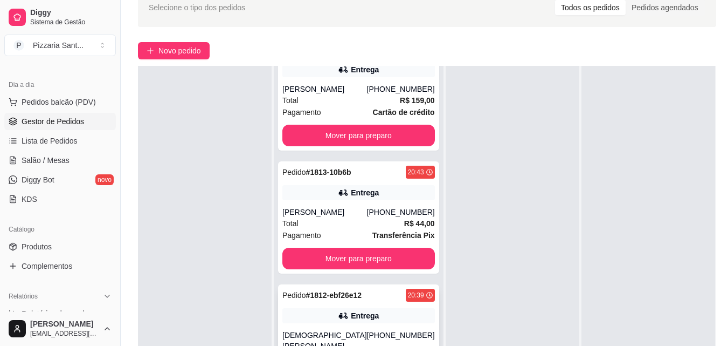
scroll to position [162, 0]
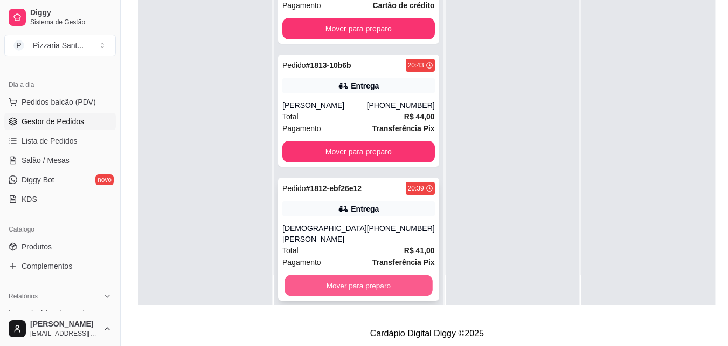
click at [345, 275] on button "Mover para preparo" at bounding box center [359, 285] width 148 height 21
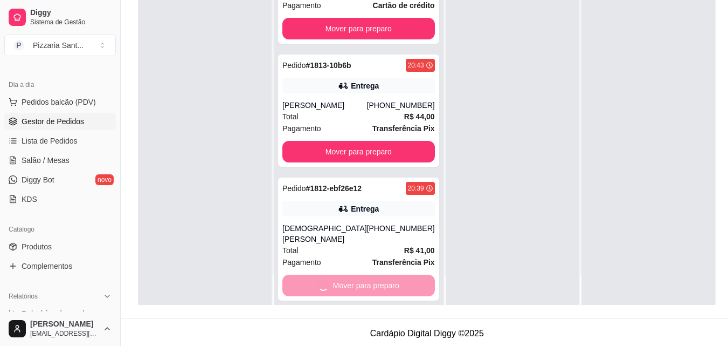
scroll to position [0, 0]
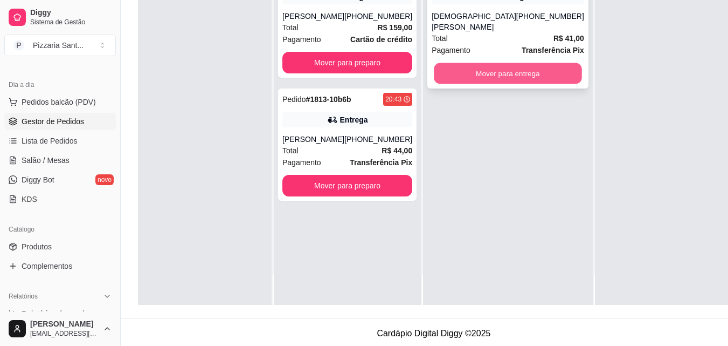
click at [485, 63] on button "Mover para entrega" at bounding box center [508, 73] width 148 height 21
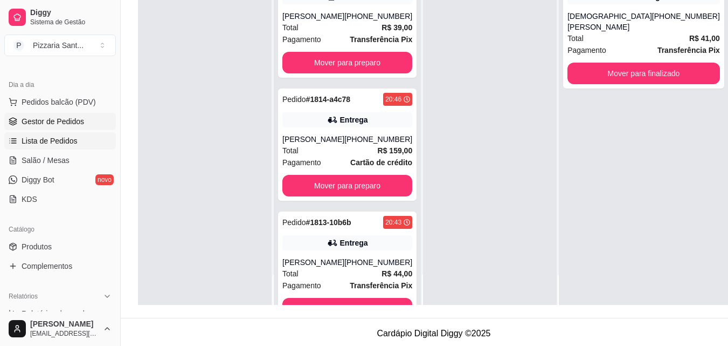
click at [70, 144] on span "Lista de Pedidos" at bounding box center [50, 140] width 56 height 11
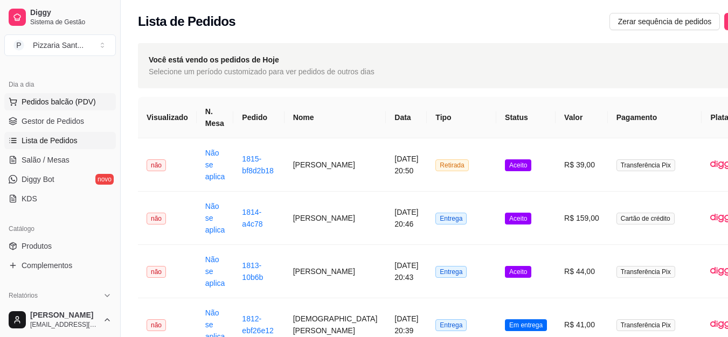
click at [66, 97] on span "Pedidos balcão (PDV)" at bounding box center [59, 101] width 74 height 11
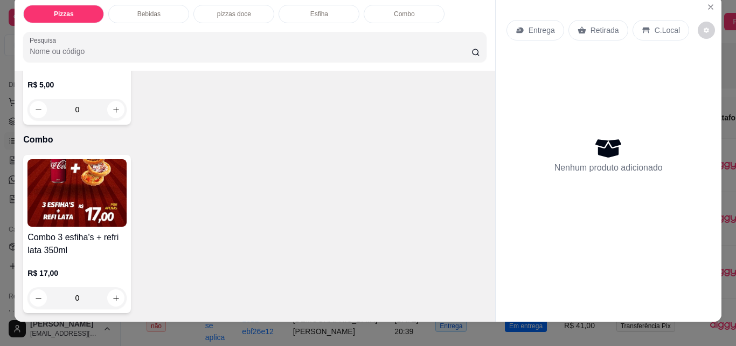
scroll to position [28, 0]
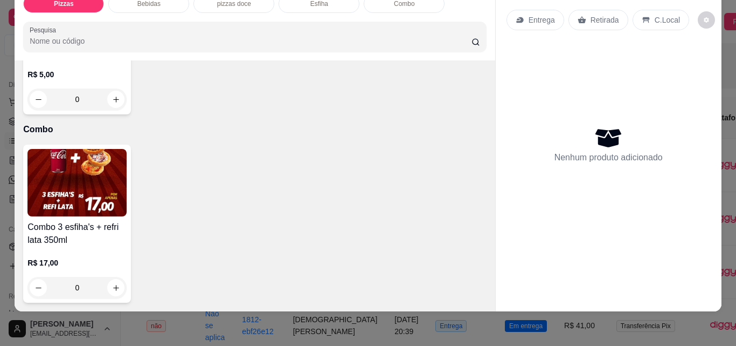
click at [110, 277] on div "0" at bounding box center [76, 288] width 99 height 22
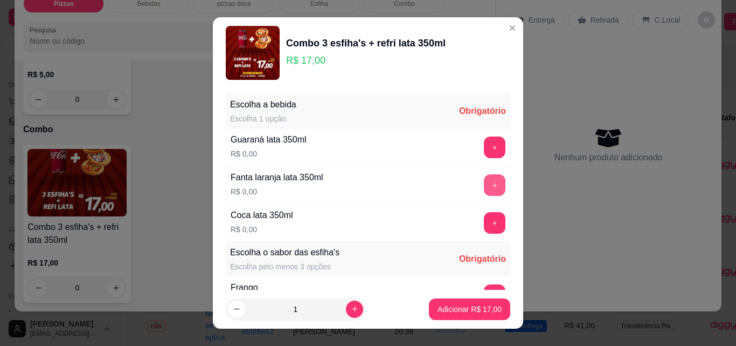
click at [484, 182] on button "+" at bounding box center [495, 185] width 22 height 22
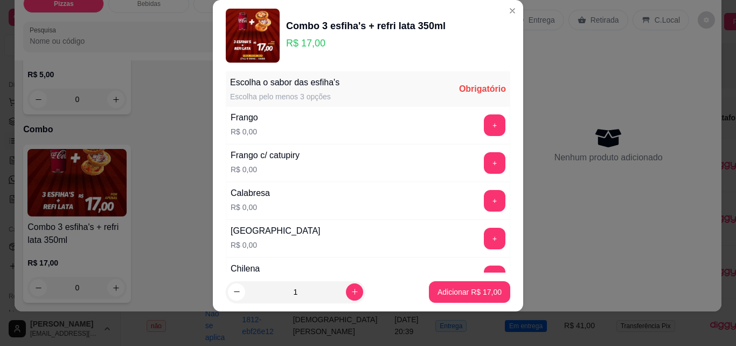
scroll to position [153, 0]
click at [485, 199] on button "+" at bounding box center [495, 200] width 21 height 21
click at [484, 199] on button "+" at bounding box center [495, 200] width 22 height 22
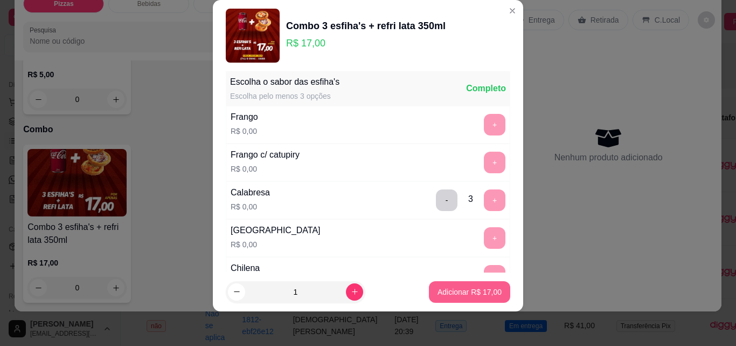
click at [461, 285] on button "Adicionar R$ 17,00" at bounding box center [469, 292] width 81 height 22
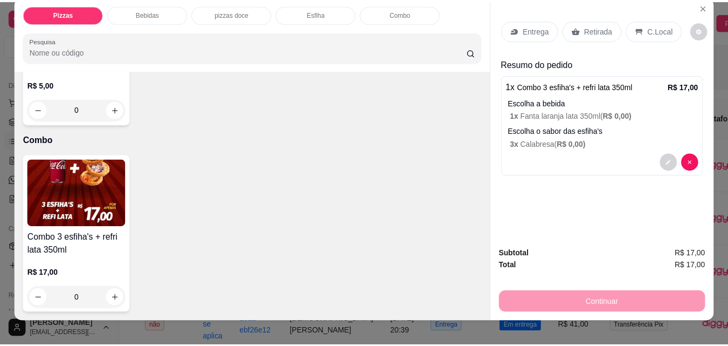
scroll to position [0, 0]
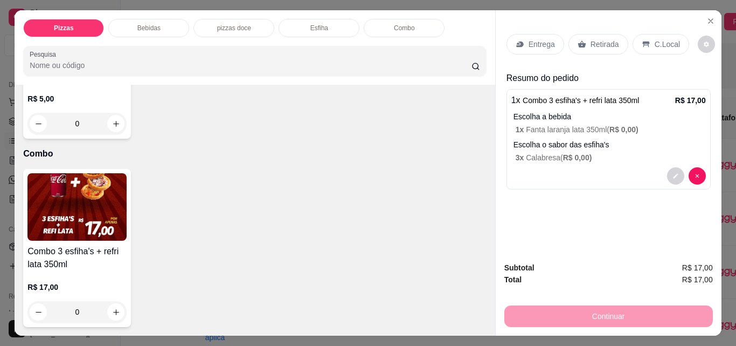
click at [591, 45] on p "Retirada" at bounding box center [605, 44] width 29 height 11
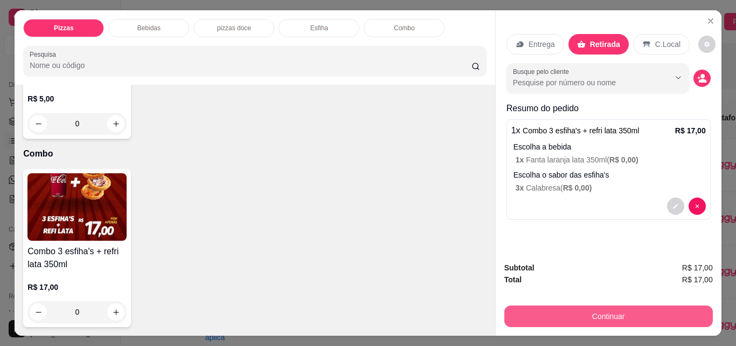
click at [575, 305] on button "Continuar" at bounding box center [609, 316] width 209 height 22
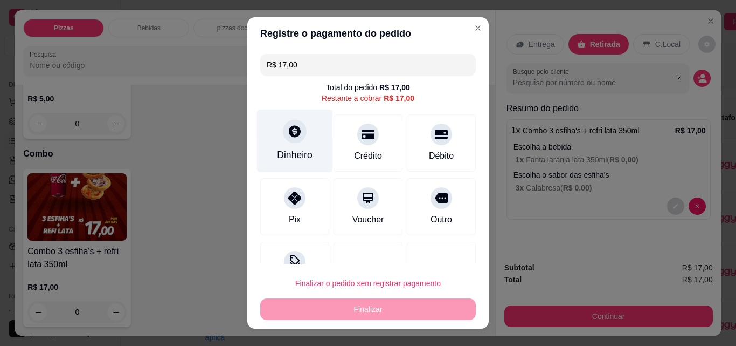
click at [283, 148] on div "Dinheiro" at bounding box center [295, 155] width 36 height 14
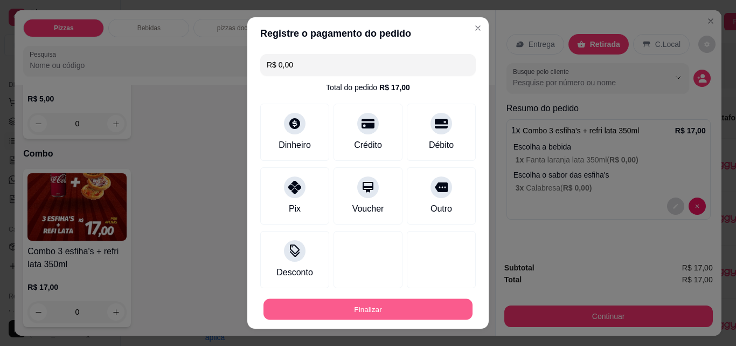
click at [384, 300] on button "Finalizar" at bounding box center [368, 309] width 209 height 21
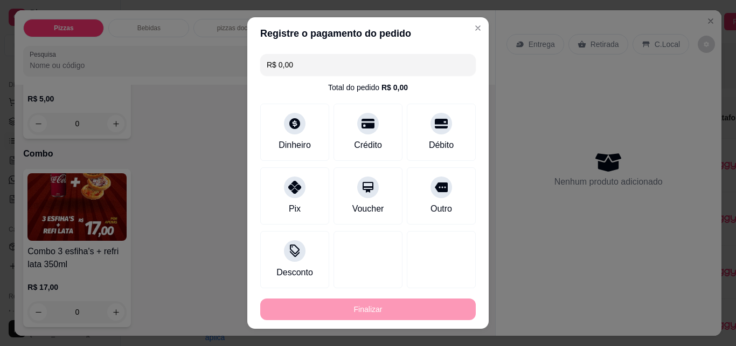
type input "-R$ 17,00"
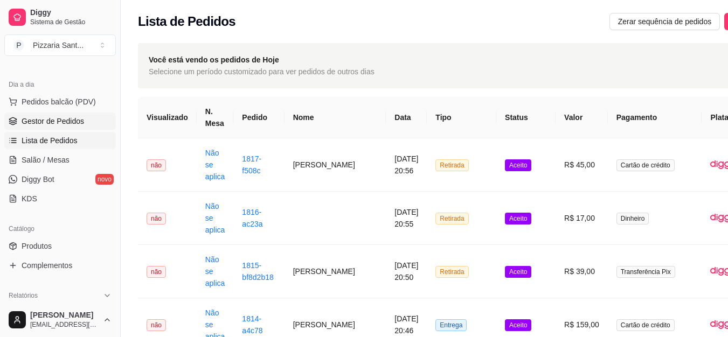
click at [59, 119] on span "Gestor de Pedidos" at bounding box center [53, 121] width 63 height 11
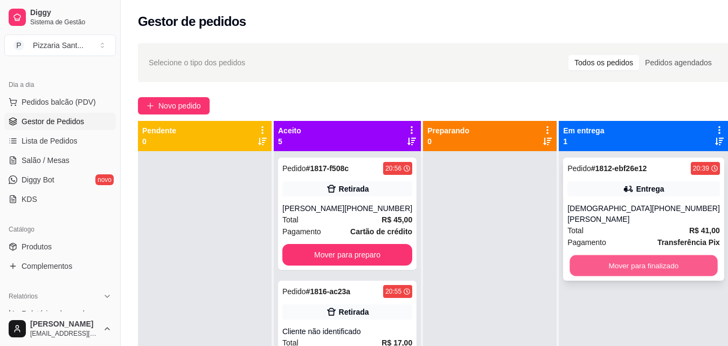
click at [620, 255] on button "Mover para finalizado" at bounding box center [644, 265] width 148 height 21
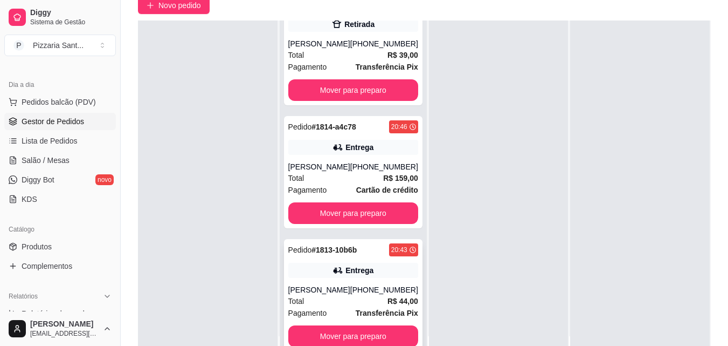
scroll to position [162, 0]
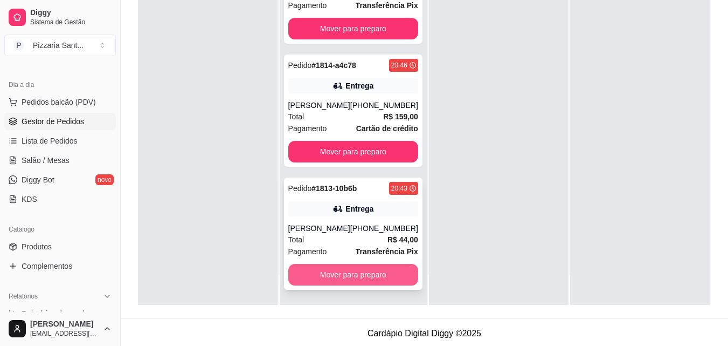
click at [377, 278] on button "Mover para preparo" at bounding box center [353, 275] width 130 height 22
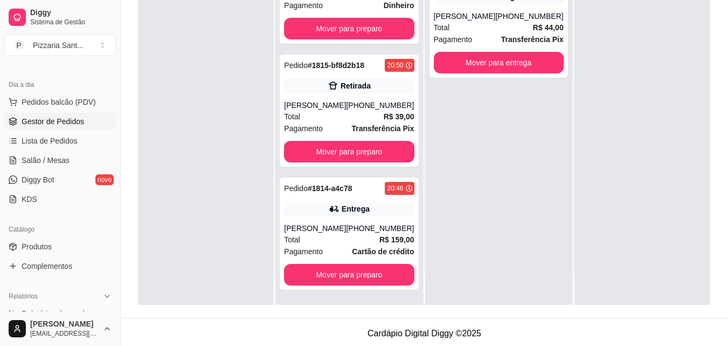
scroll to position [168, 0]
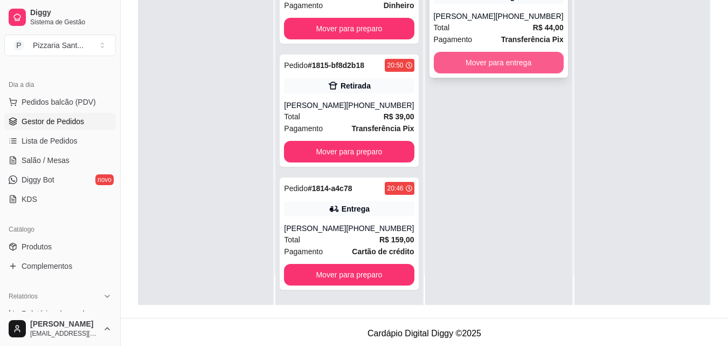
click at [494, 64] on button "Mover para entrega" at bounding box center [499, 63] width 130 height 22
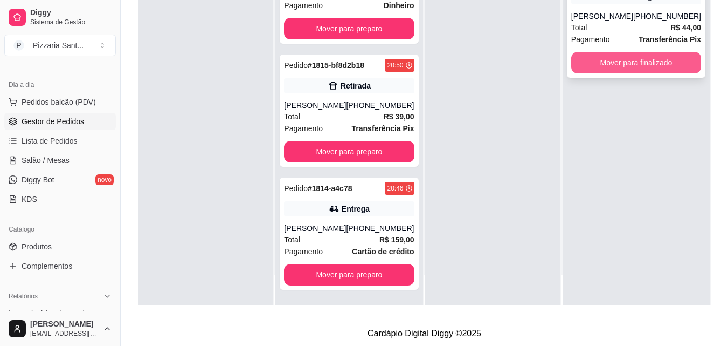
click at [582, 69] on button "Mover para finalizado" at bounding box center [636, 63] width 130 height 22
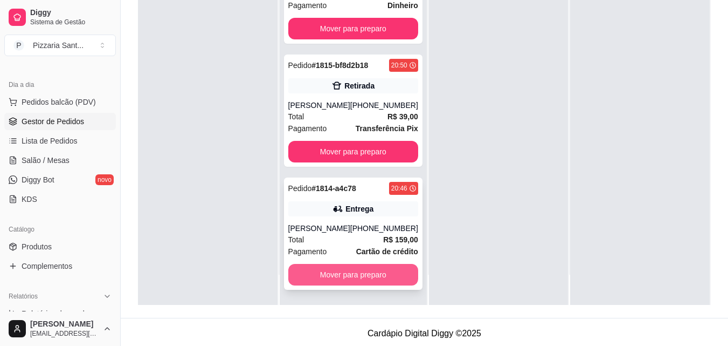
click at [374, 270] on button "Mover para preparo" at bounding box center [353, 275] width 130 height 22
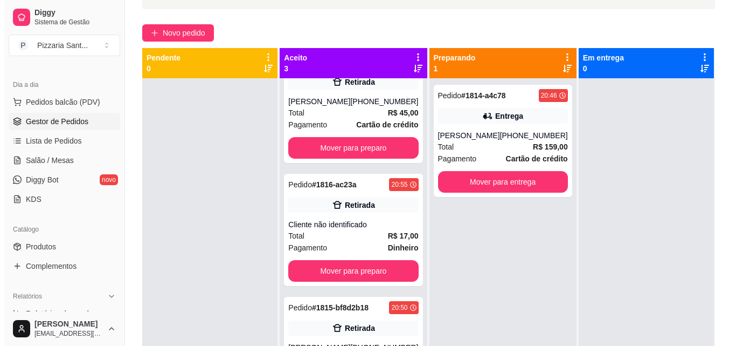
scroll to position [54, 0]
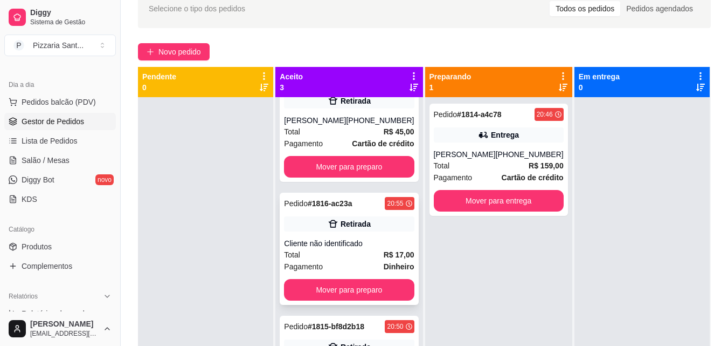
click at [355, 248] on div "Total R$ 17,00" at bounding box center [349, 254] width 130 height 12
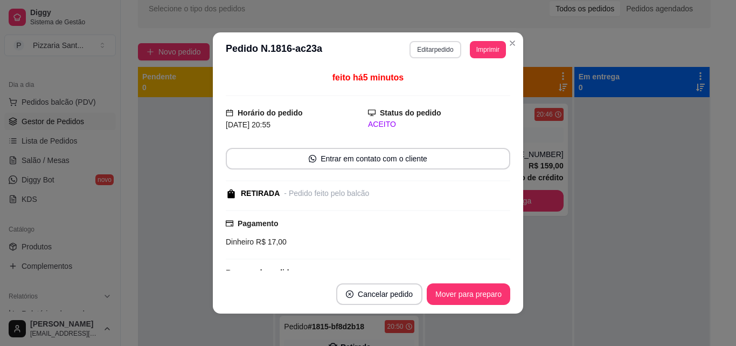
click at [423, 49] on button "Editar pedido" at bounding box center [435, 49] width 51 height 17
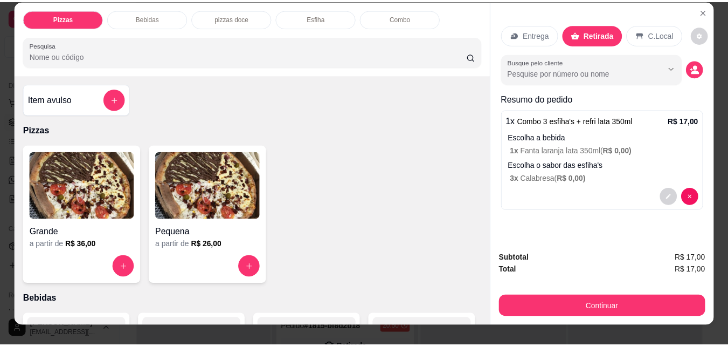
scroll to position [0, 0]
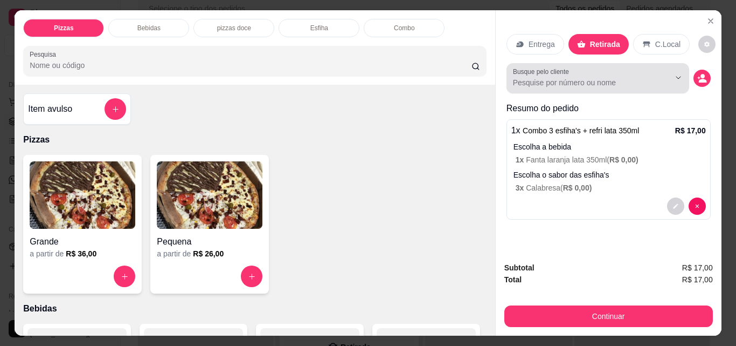
click at [660, 70] on button "Show suggestions" at bounding box center [663, 78] width 17 height 17
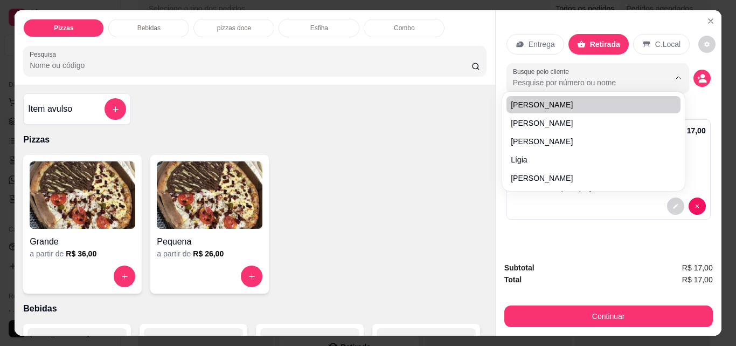
click at [625, 82] on input "Busque pelo cliente" at bounding box center [583, 82] width 140 height 11
click at [697, 73] on icon "decrease-product-quantity" at bounding box center [702, 78] width 10 height 10
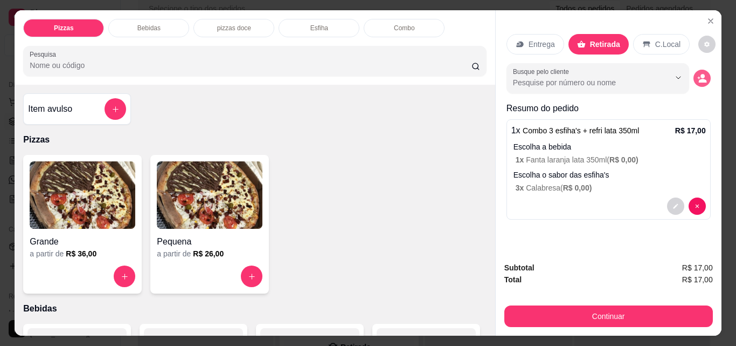
click at [697, 73] on icon "decrease-product-quantity" at bounding box center [702, 78] width 10 height 10
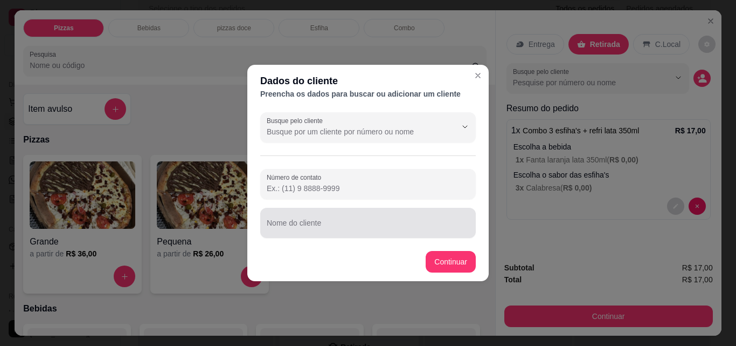
click at [303, 222] on div "Nome do cliente" at bounding box center [368, 223] width 216 height 30
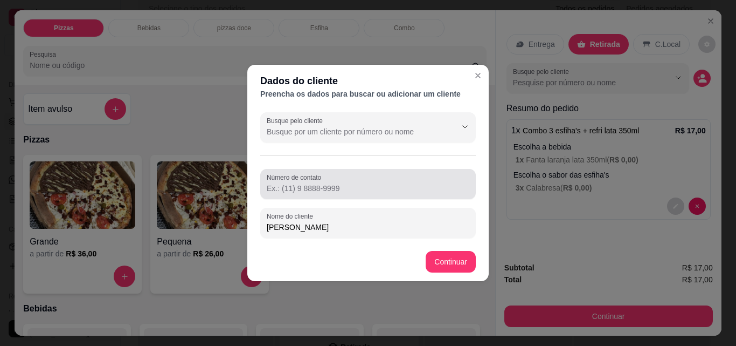
type input "[PERSON_NAME]"
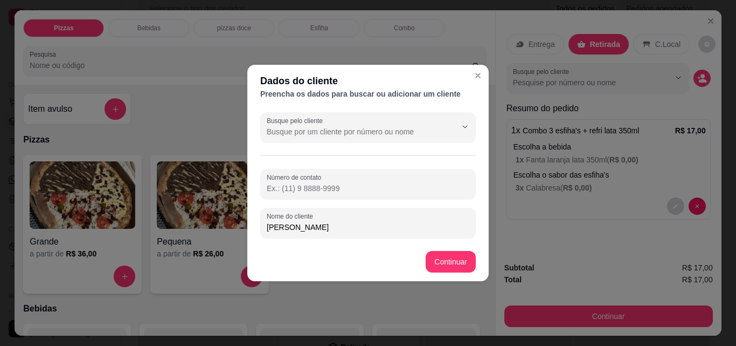
click at [279, 188] on input "Número de contato" at bounding box center [368, 188] width 203 height 11
type input "[PHONE_NUMBER]"
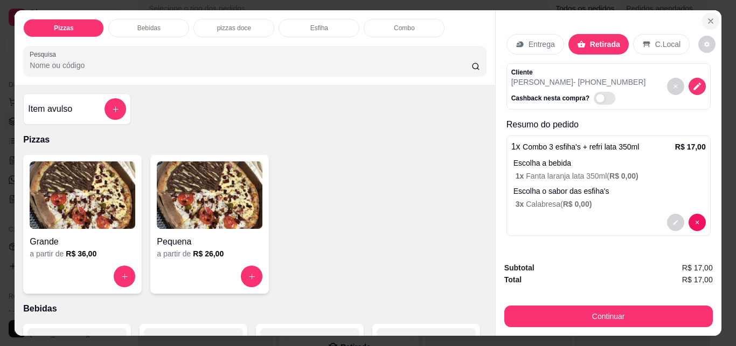
click at [709, 19] on icon "Close" at bounding box center [711, 21] width 4 height 4
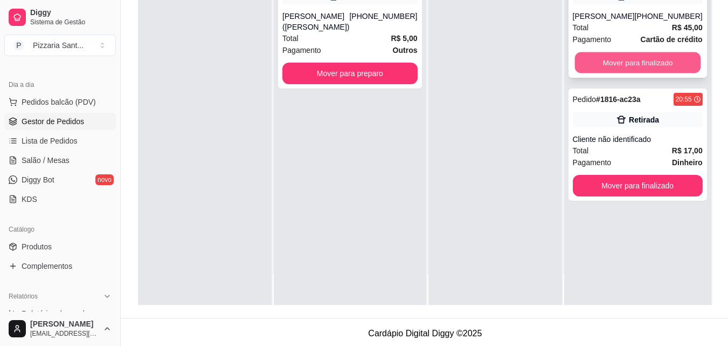
click at [638, 59] on button "Mover para finalizado" at bounding box center [638, 62] width 126 height 21
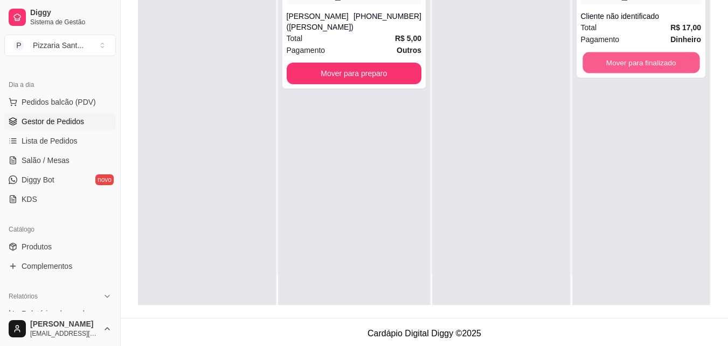
click at [638, 59] on button "Mover para finalizado" at bounding box center [641, 62] width 117 height 21
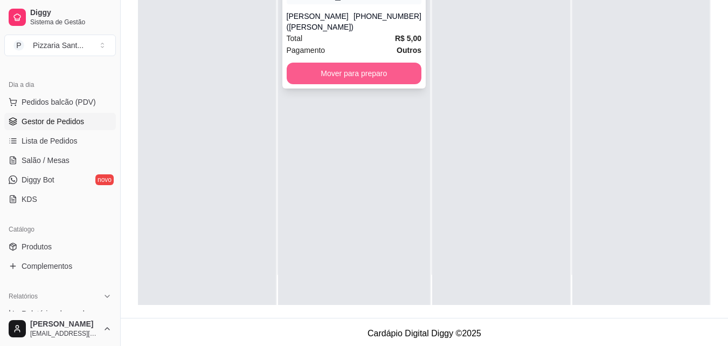
click at [355, 63] on button "Mover para preparo" at bounding box center [354, 74] width 135 height 22
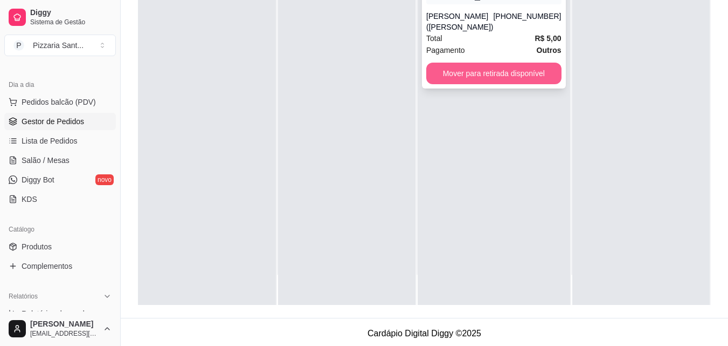
click at [437, 63] on button "Mover para retirada disponível" at bounding box center [493, 74] width 135 height 22
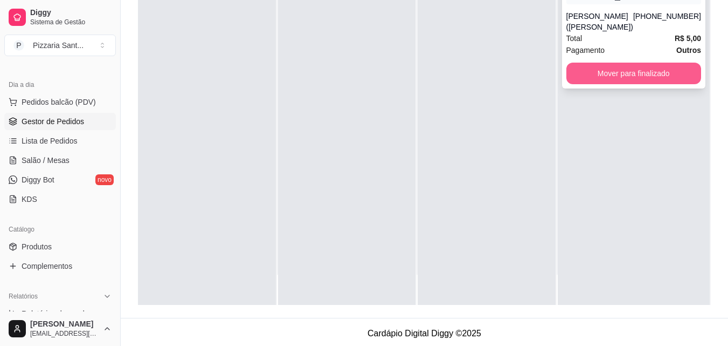
click at [600, 63] on button "Mover para finalizado" at bounding box center [634, 74] width 135 height 22
